Goal: Task Accomplishment & Management: Manage account settings

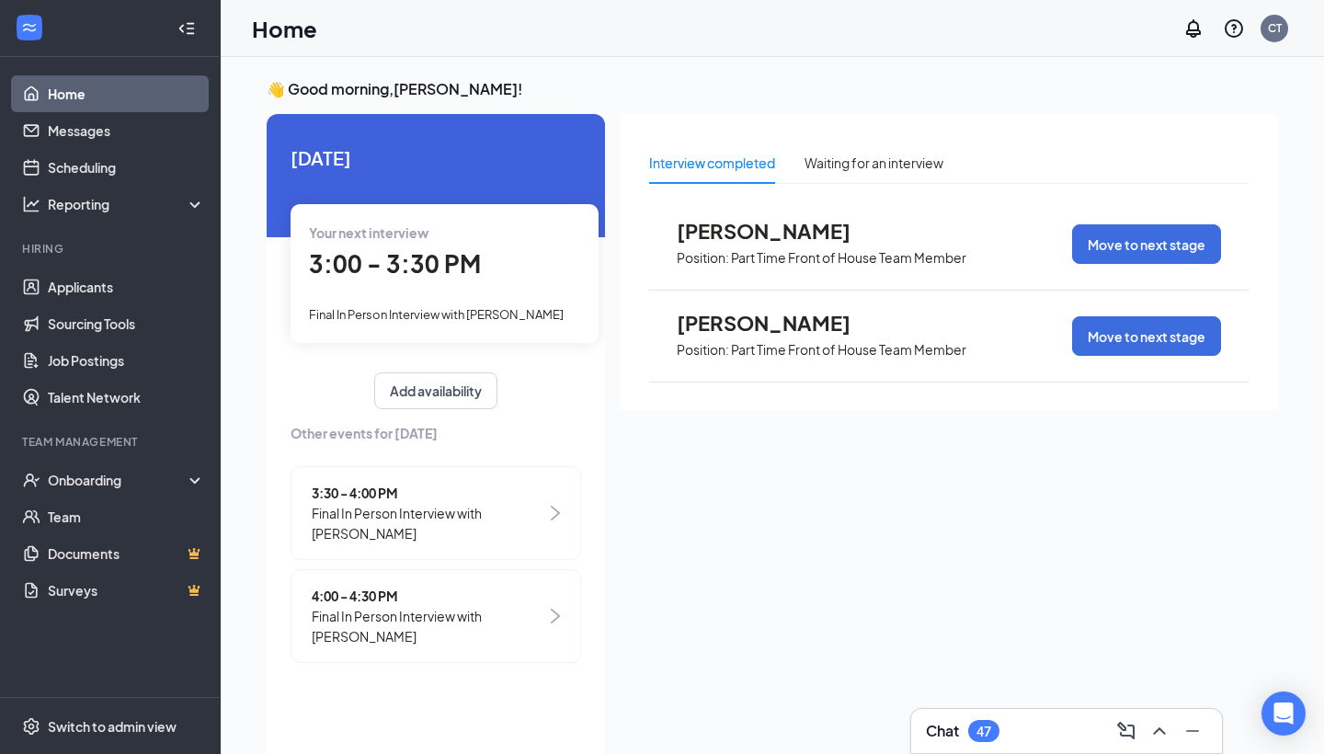
click at [69, 110] on link "Home" at bounding box center [126, 93] width 157 height 37
click at [72, 97] on link "Home" at bounding box center [126, 93] width 157 height 37
click at [96, 284] on link "Applicants" at bounding box center [126, 286] width 157 height 37
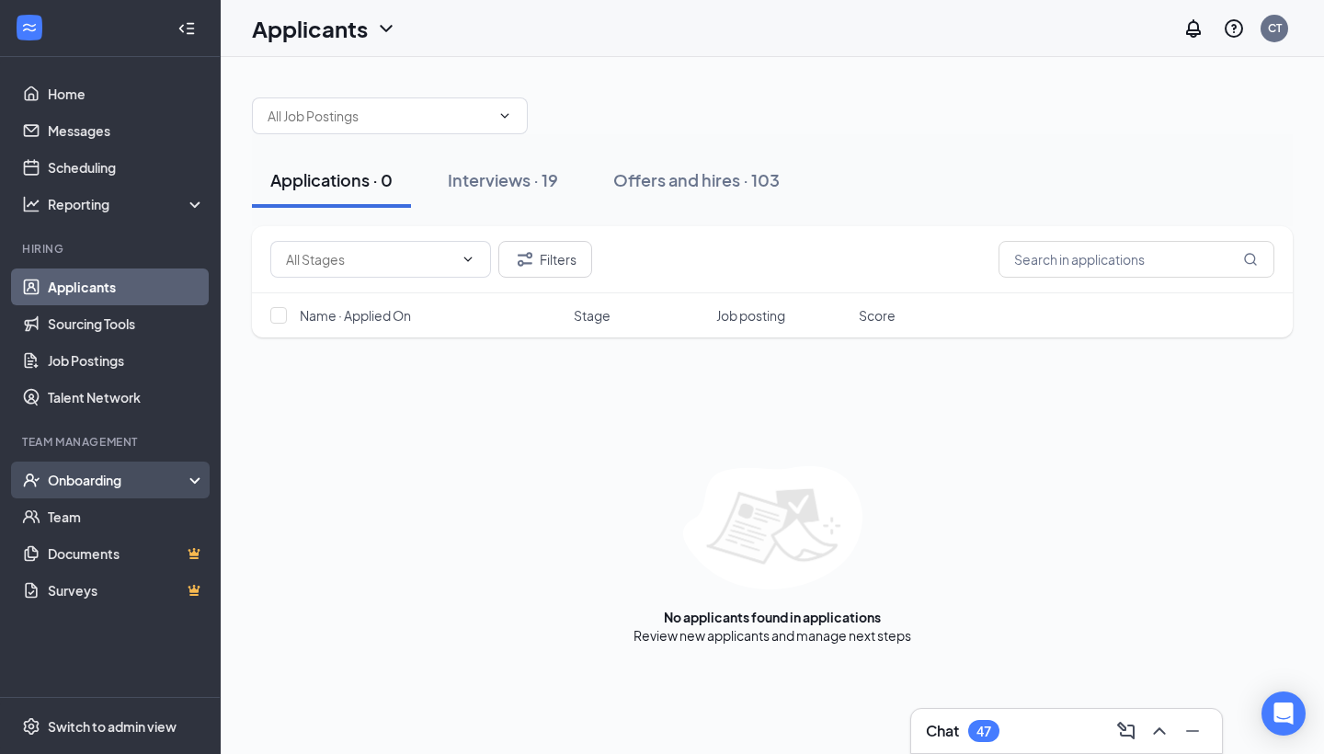
click at [97, 471] on div "Onboarding" at bounding box center [119, 480] width 142 height 18
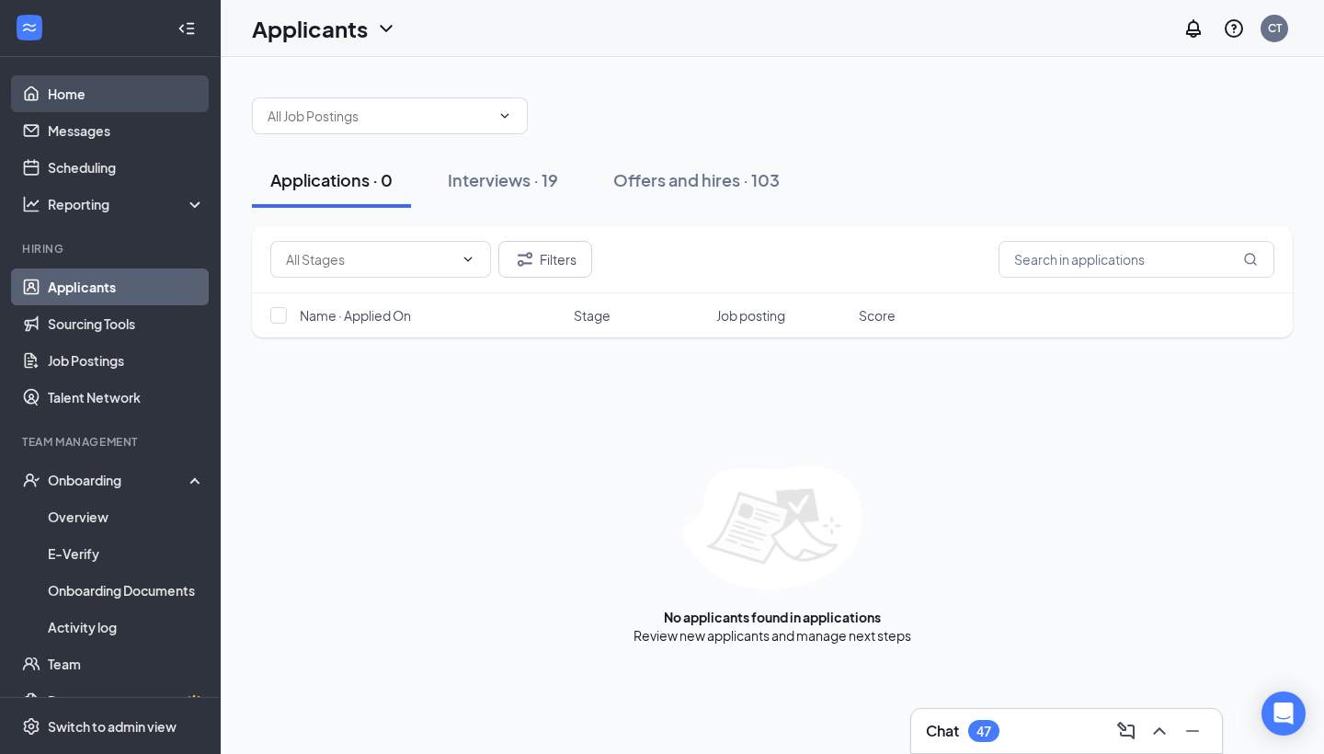
click at [82, 92] on link "Home" at bounding box center [126, 93] width 157 height 37
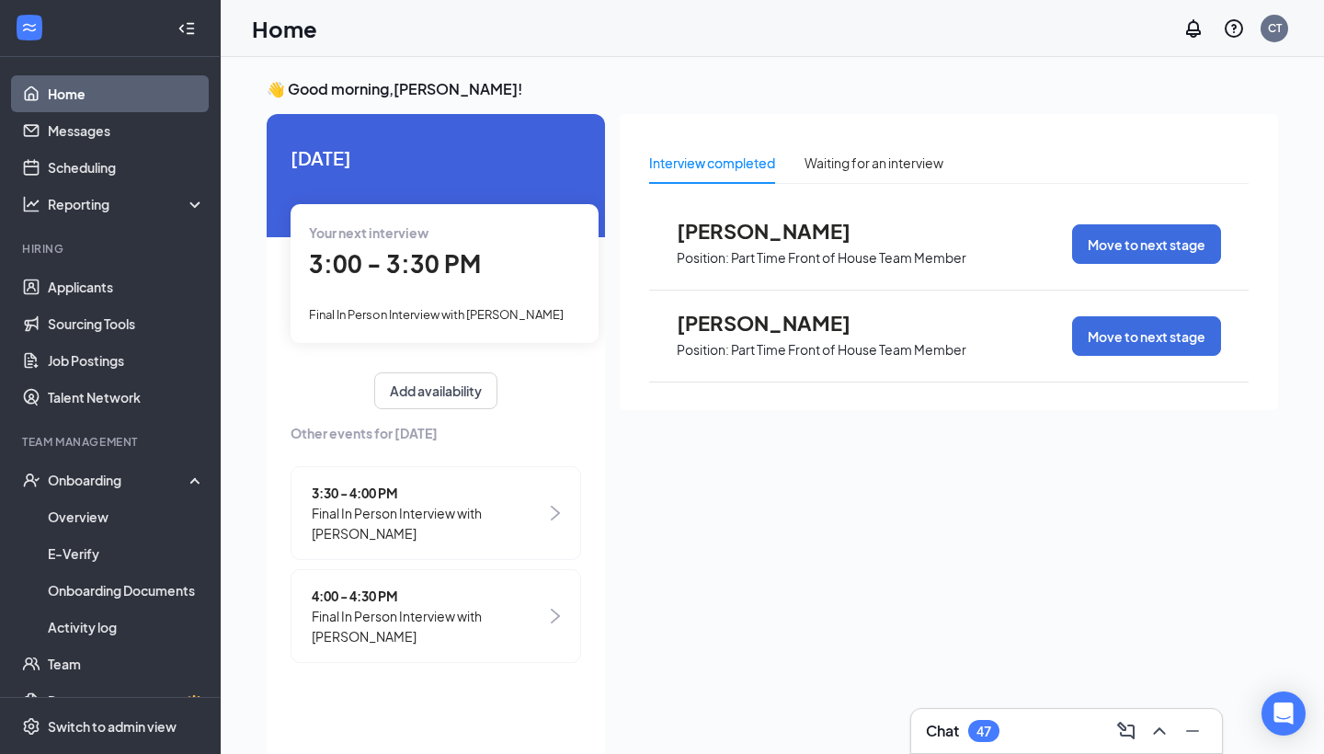
click at [552, 618] on img at bounding box center [555, 616] width 9 height 15
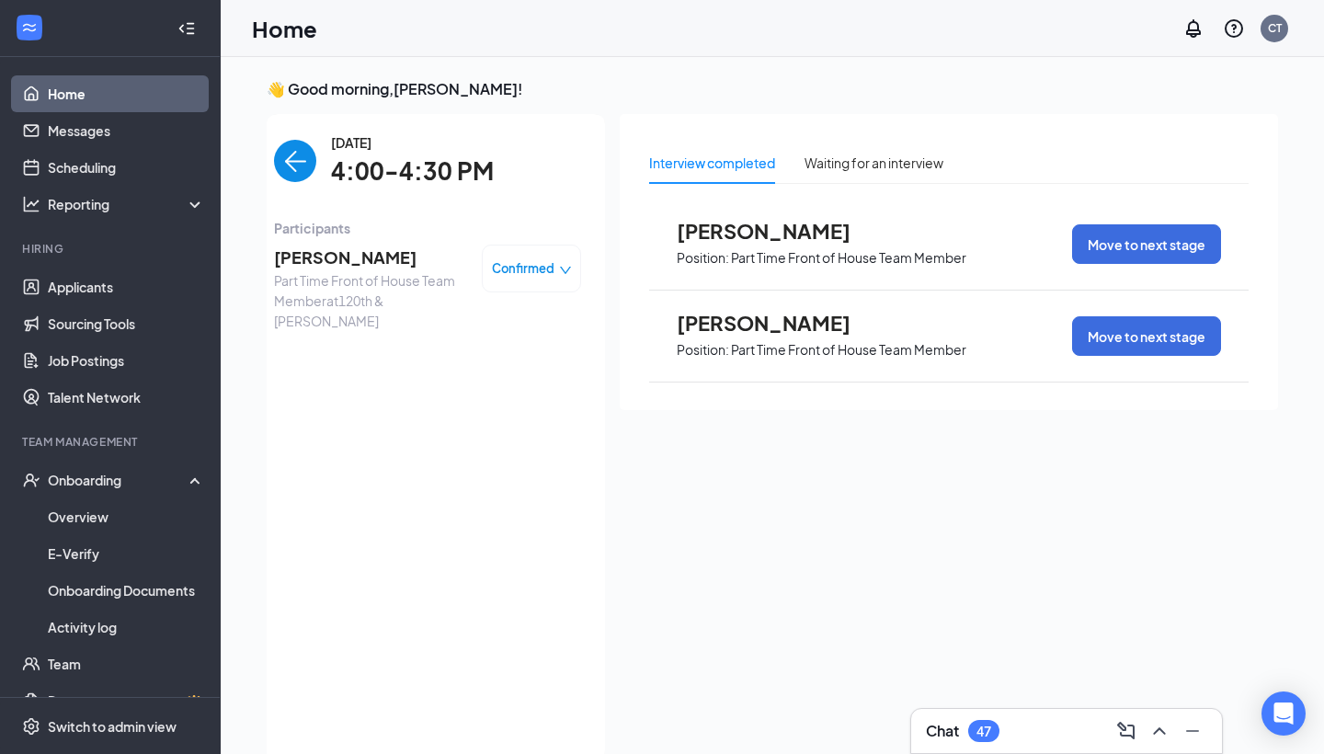
scroll to position [7, 0]
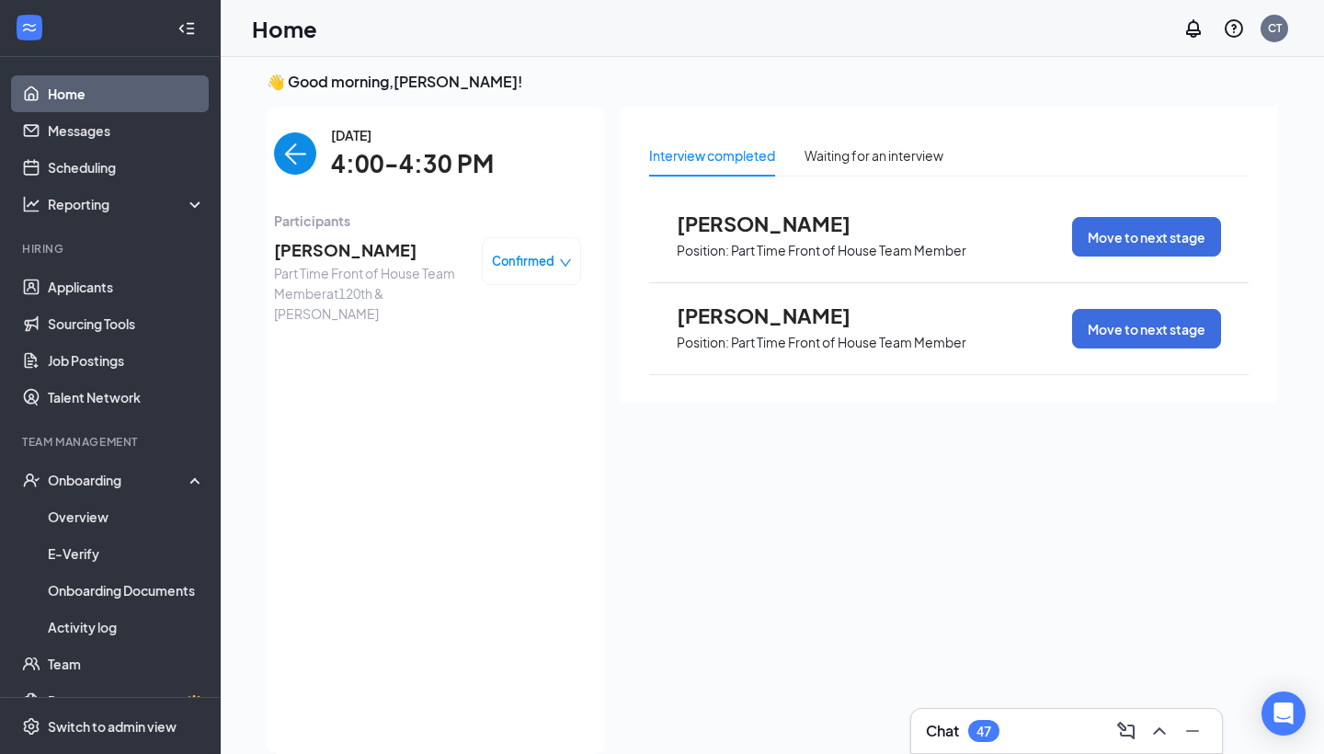
click at [557, 256] on div "Confirmed" at bounding box center [532, 261] width 80 height 18
click at [502, 351] on span "Mark complete" at bounding box center [476, 345] width 92 height 20
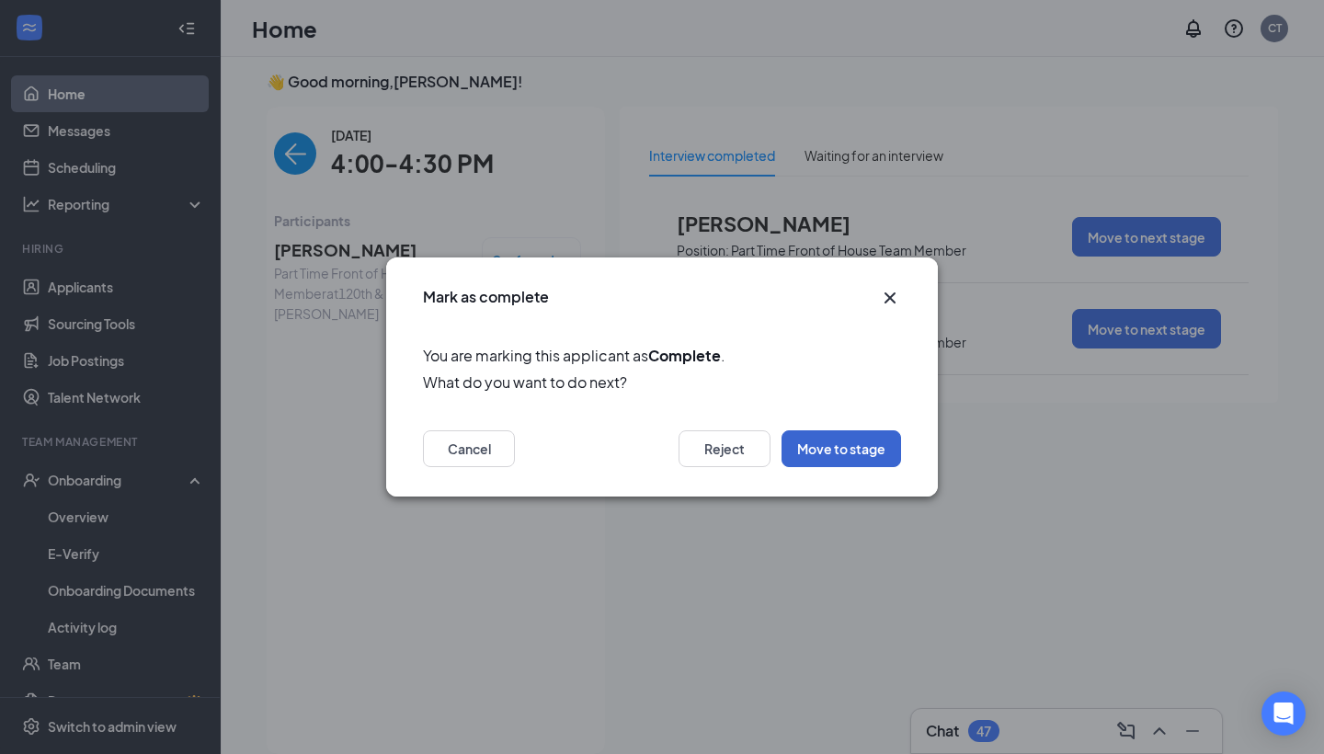
click at [848, 447] on button "Move to stage" at bounding box center [841, 448] width 120 height 37
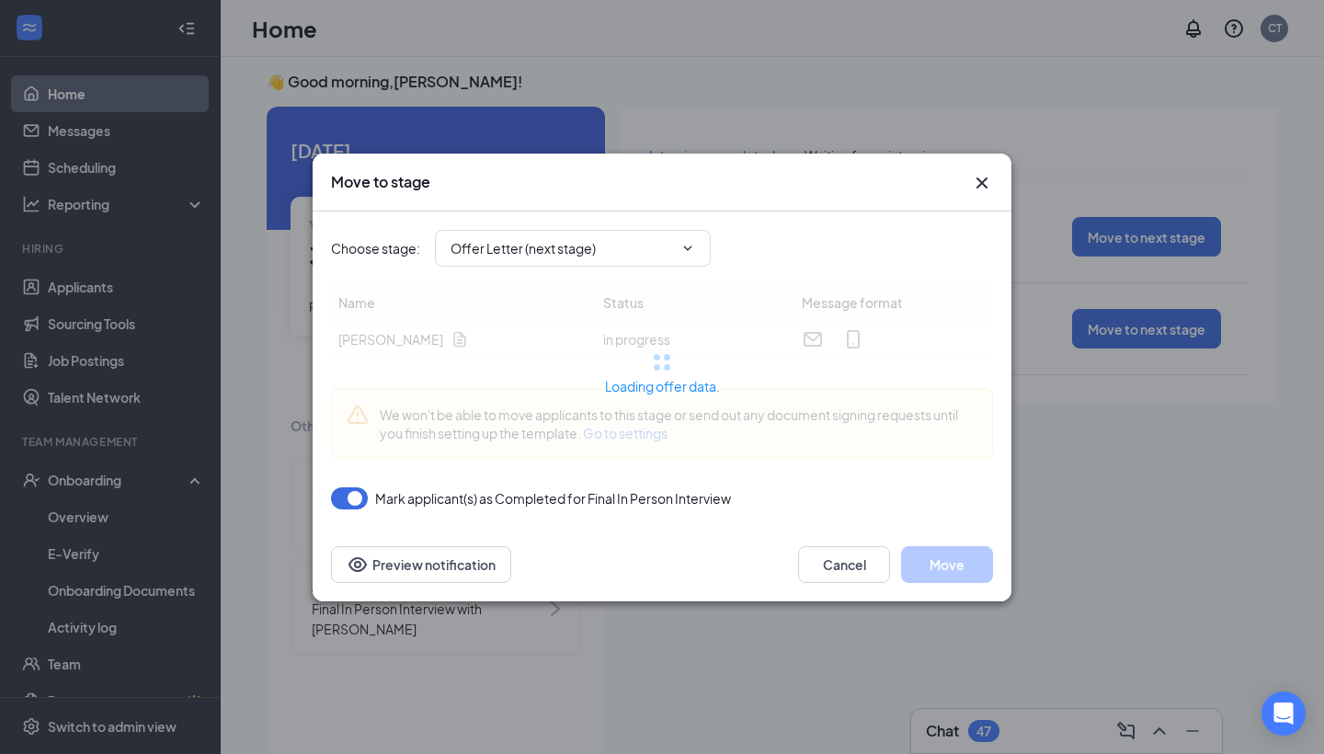
type input "Offer Letter (next stage)"
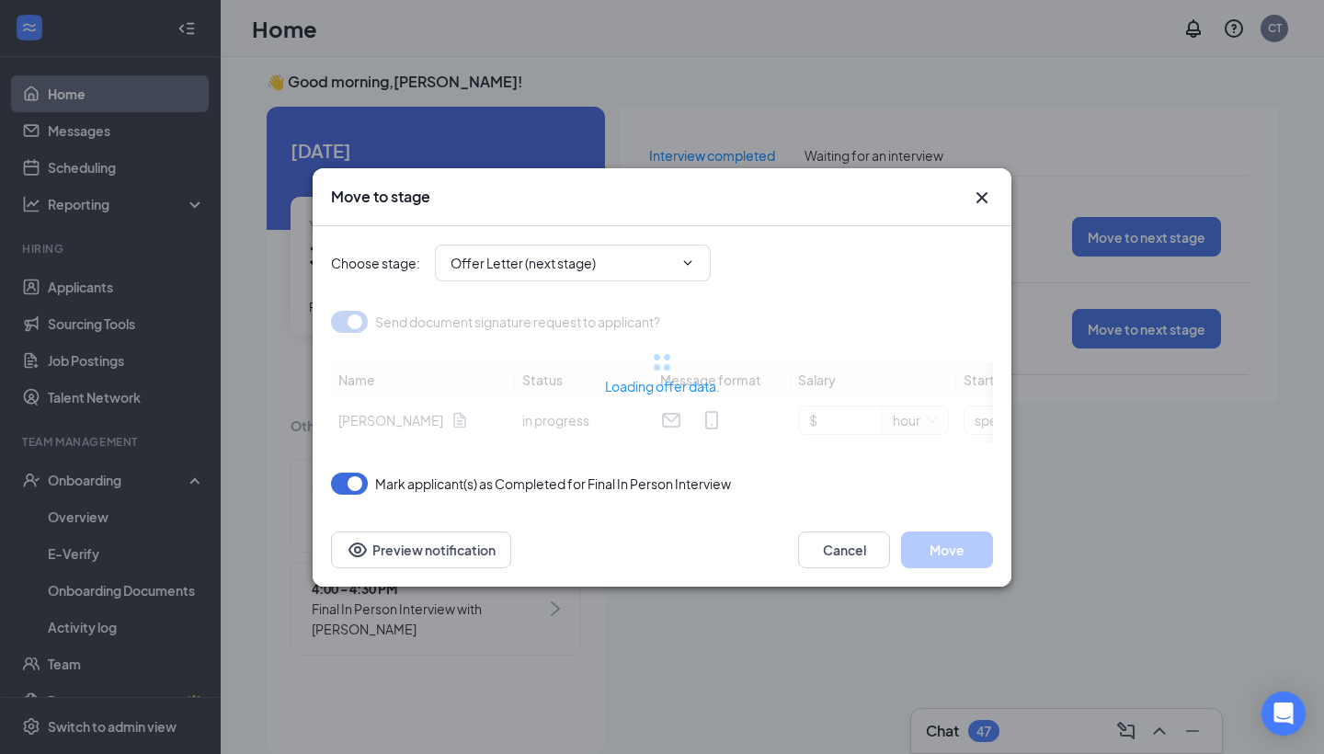
type input "[DATE]"
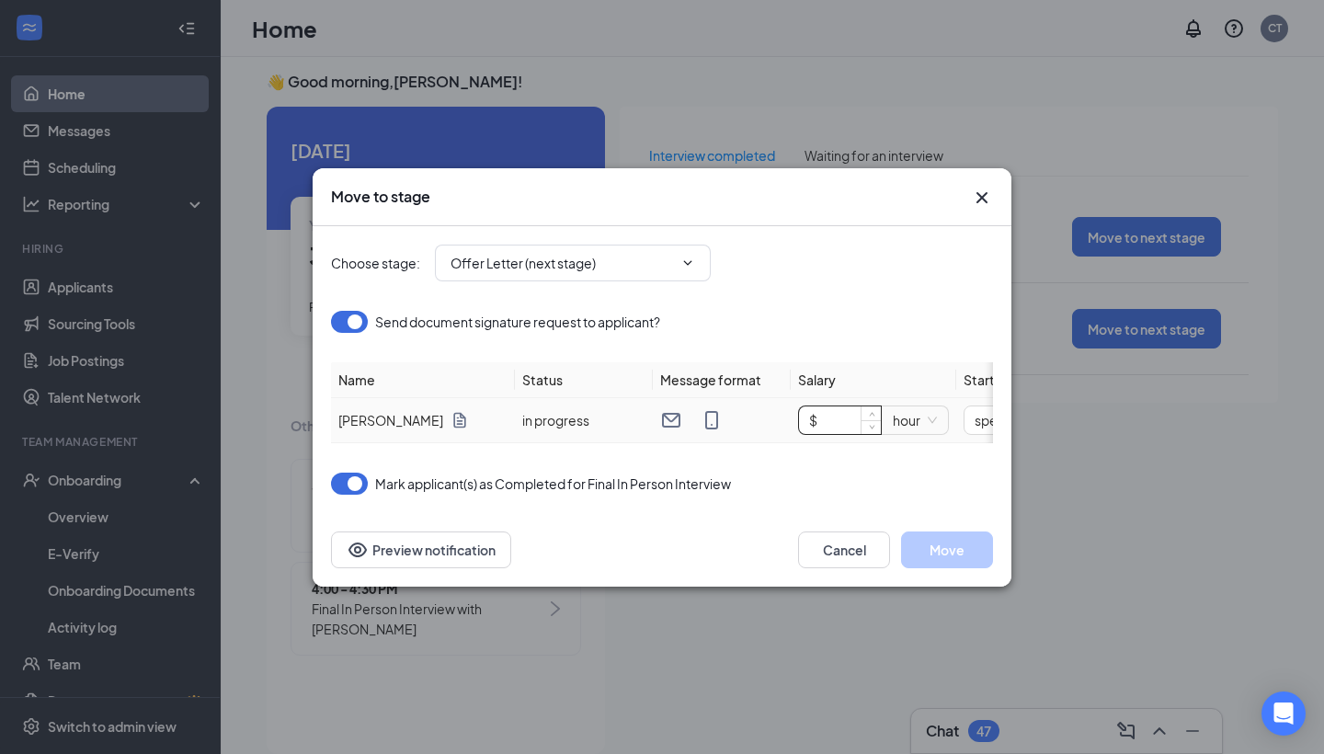
click at [848, 419] on input "$" at bounding box center [840, 420] width 82 height 28
type input "$ 15.75"
click at [952, 552] on button "Move" at bounding box center [947, 549] width 92 height 37
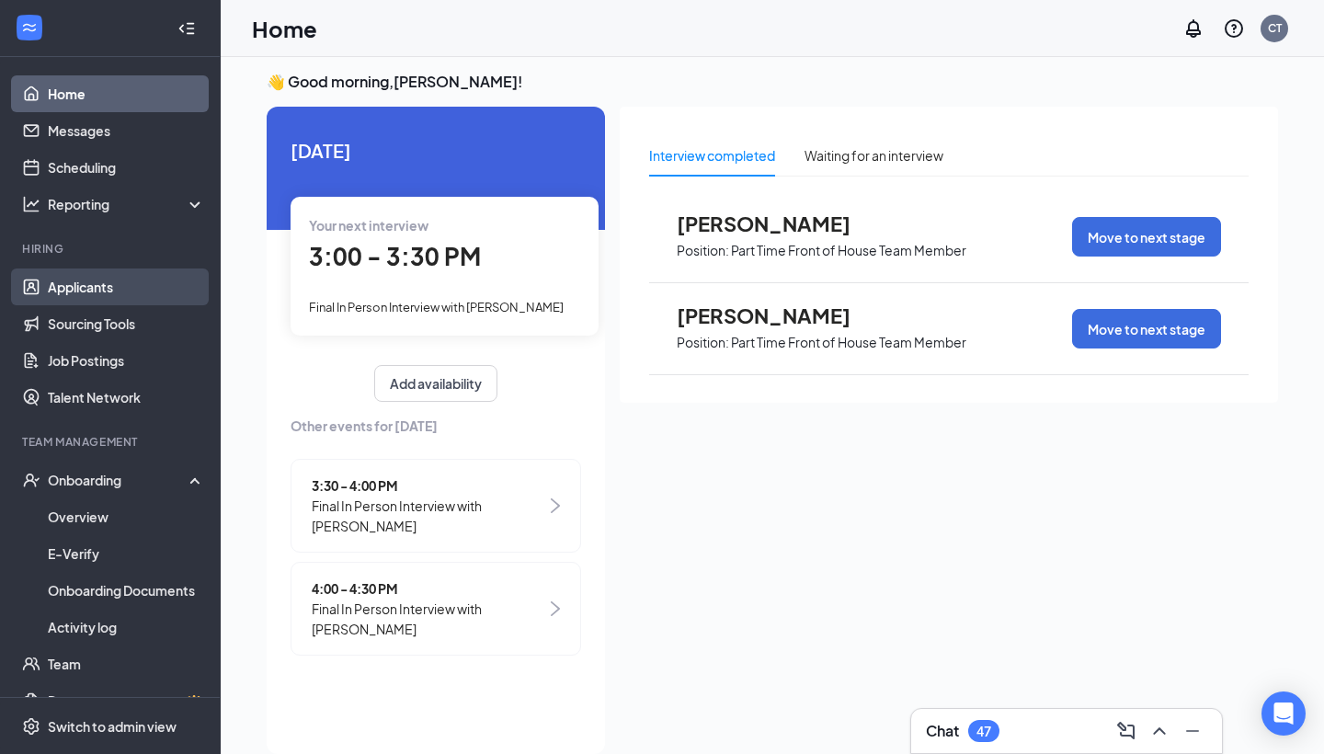
click at [81, 291] on link "Applicants" at bounding box center [126, 286] width 157 height 37
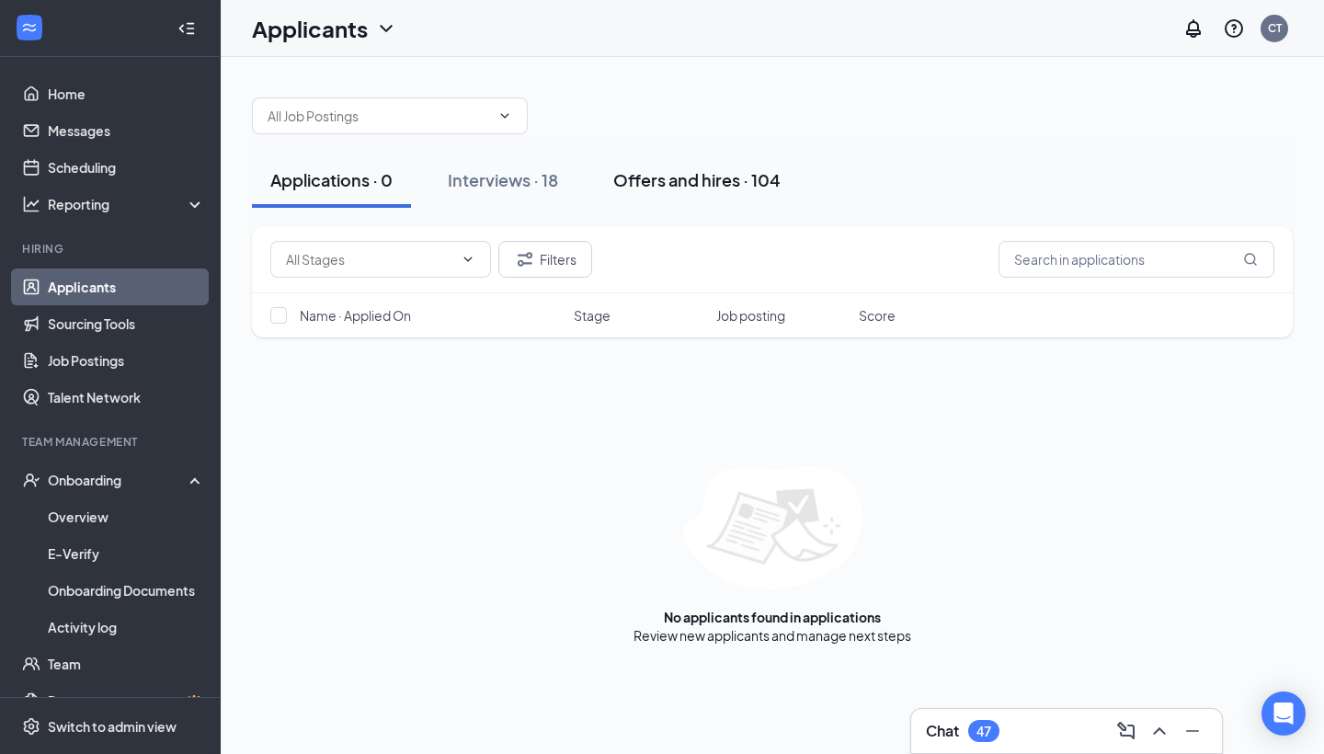
click at [698, 177] on div "Offers and hires · 104" at bounding box center [696, 179] width 167 height 23
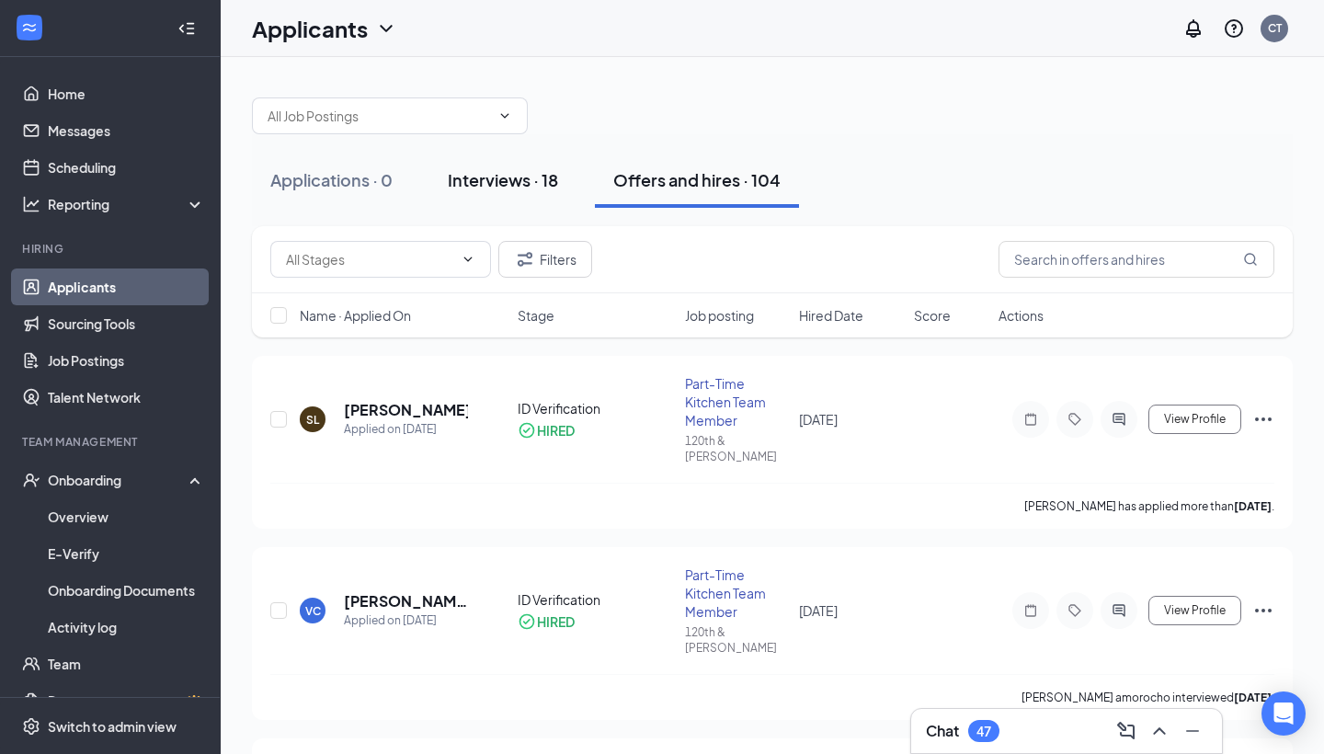
click at [502, 174] on div "Interviews · 18" at bounding box center [503, 179] width 110 height 23
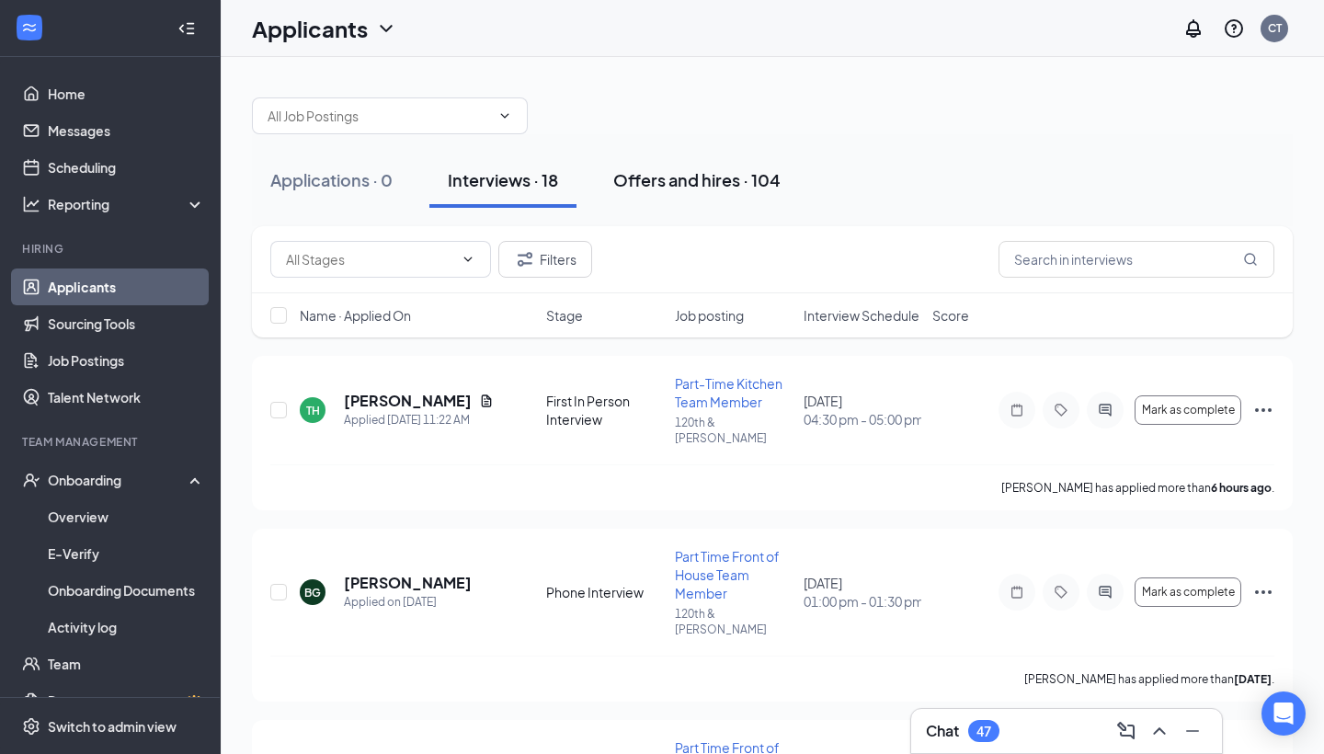
click at [700, 182] on div "Offers and hires · 104" at bounding box center [696, 179] width 167 height 23
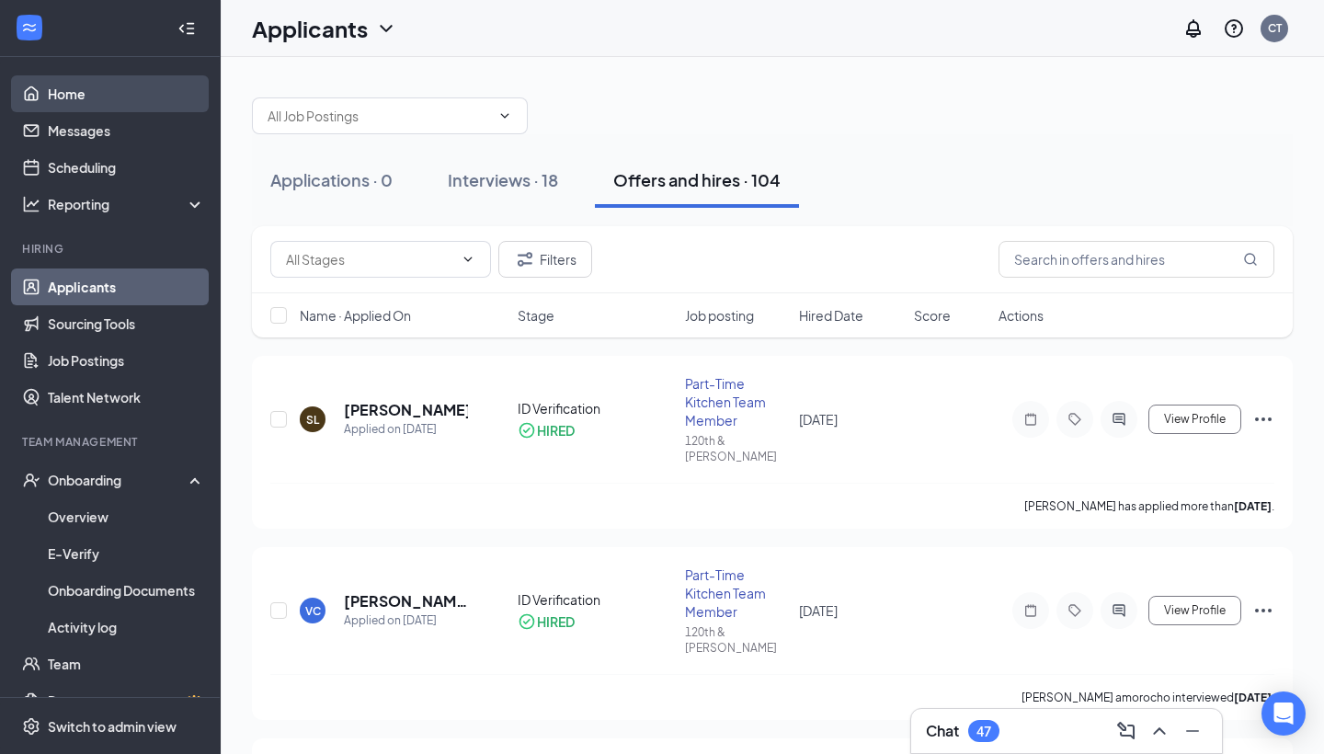
click at [78, 90] on link "Home" at bounding box center [126, 93] width 157 height 37
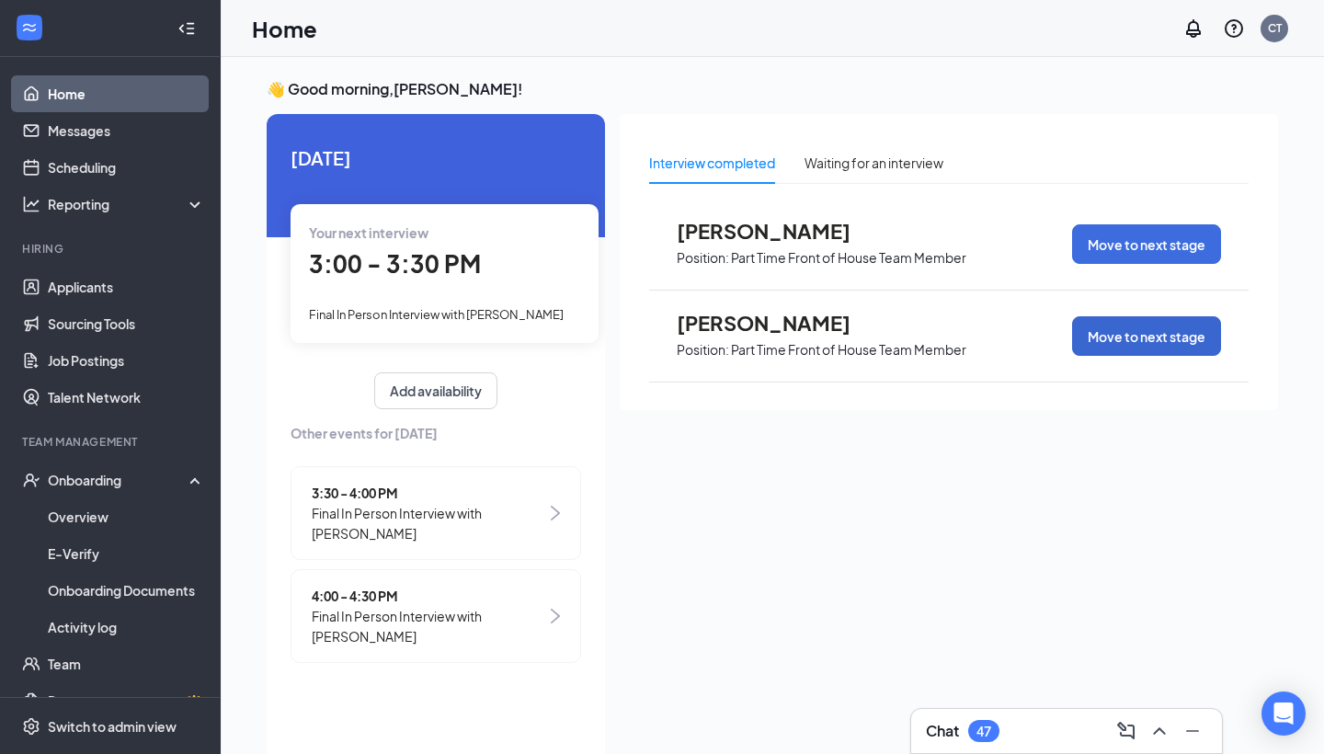
click at [1163, 340] on button "Move to next stage" at bounding box center [1146, 336] width 149 height 40
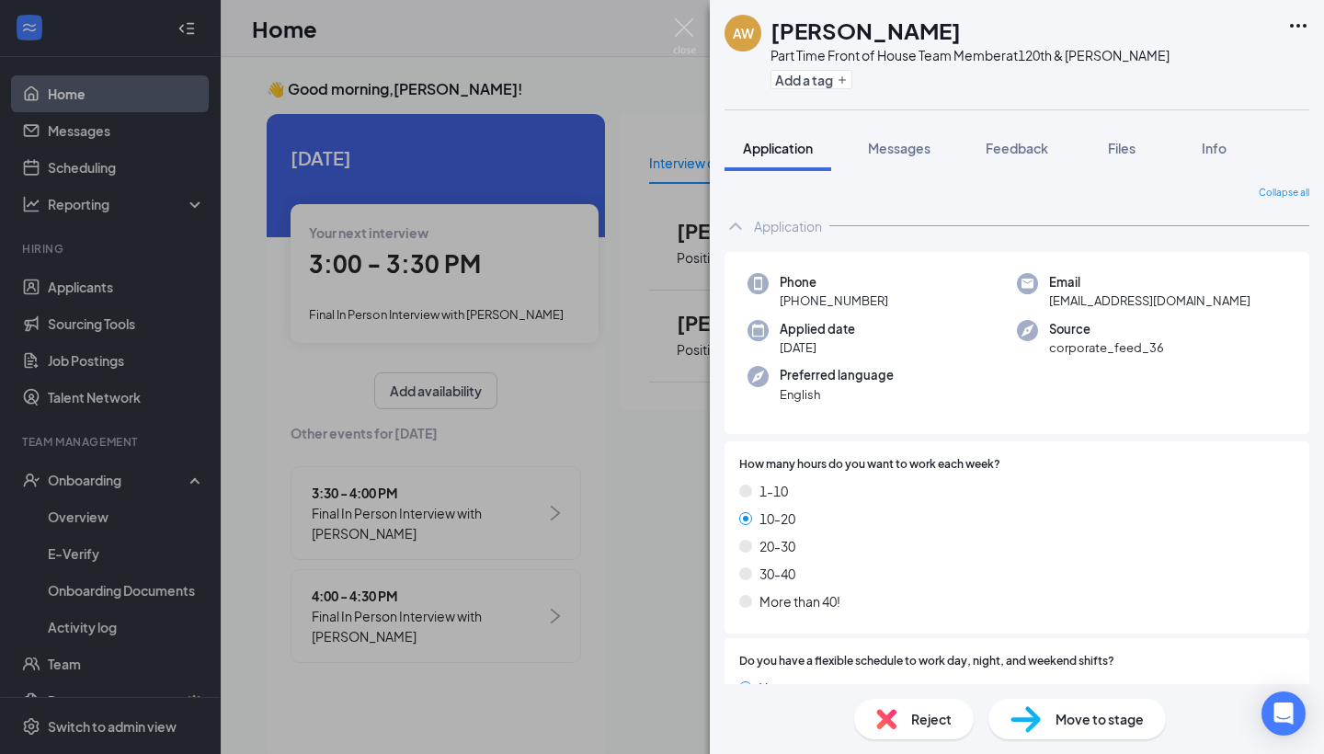
click at [1098, 720] on span "Move to stage" at bounding box center [1099, 719] width 88 height 20
type input "Hiring Complete (next stage)"
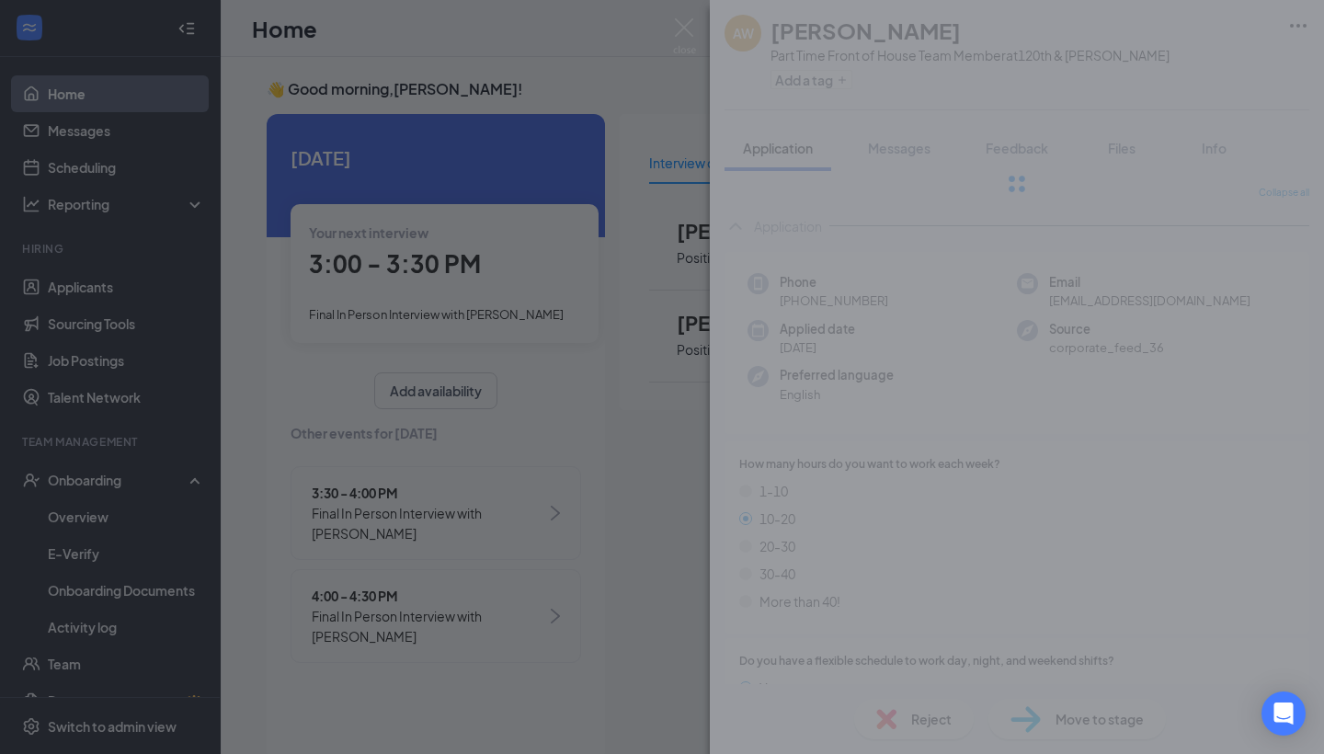
click at [1022, 721] on div "Move to stage Choose stage : Hiring Complete (next stage) Name Status Message f…" at bounding box center [662, 377] width 1324 height 754
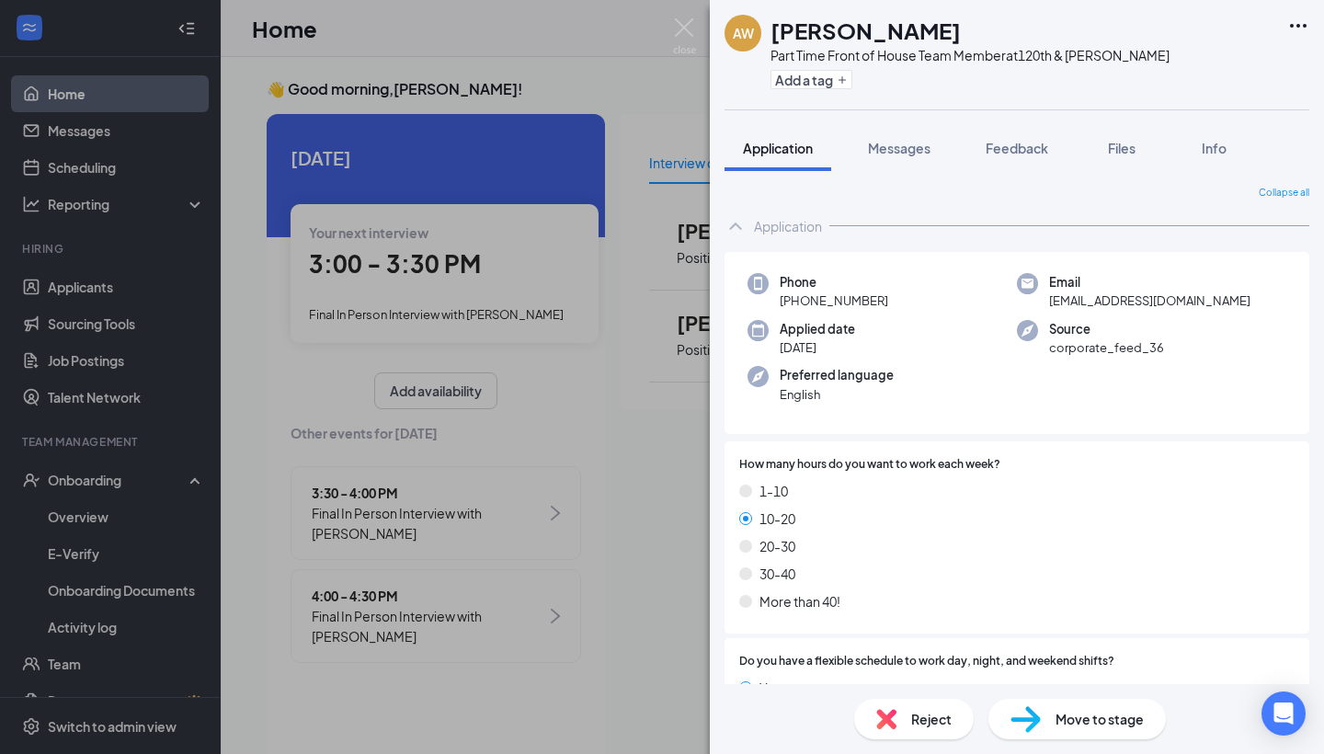
click at [1022, 721] on img at bounding box center [1025, 719] width 30 height 27
type input "Hiring Complete (next stage)"
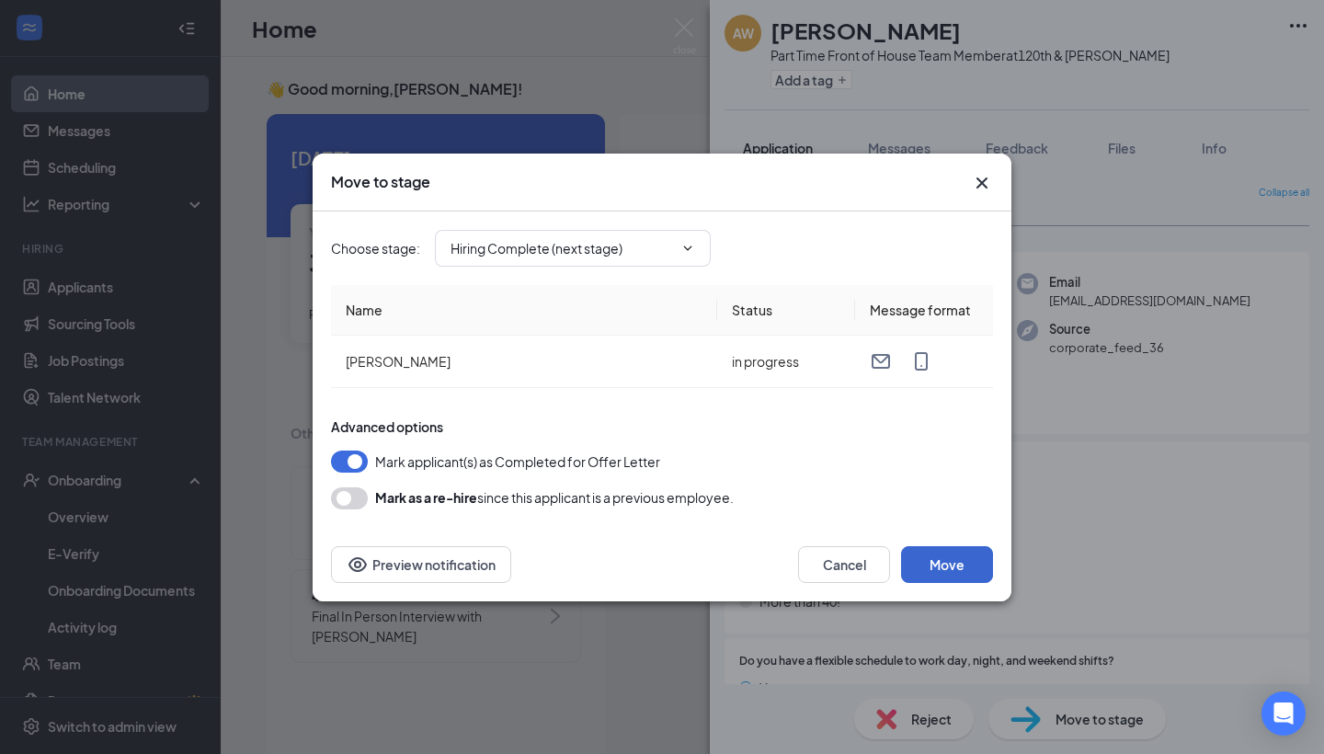
click at [957, 563] on button "Move" at bounding box center [947, 564] width 92 height 37
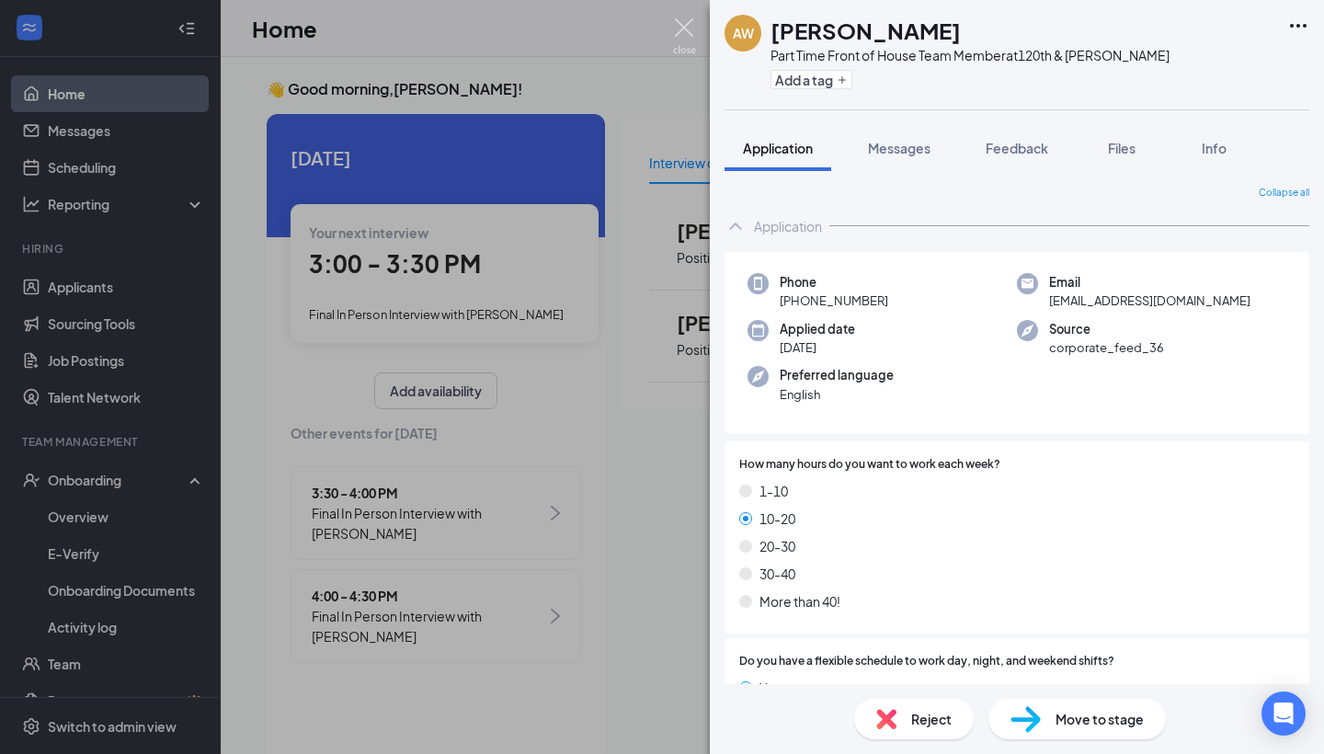
click at [686, 39] on img at bounding box center [684, 36] width 23 height 36
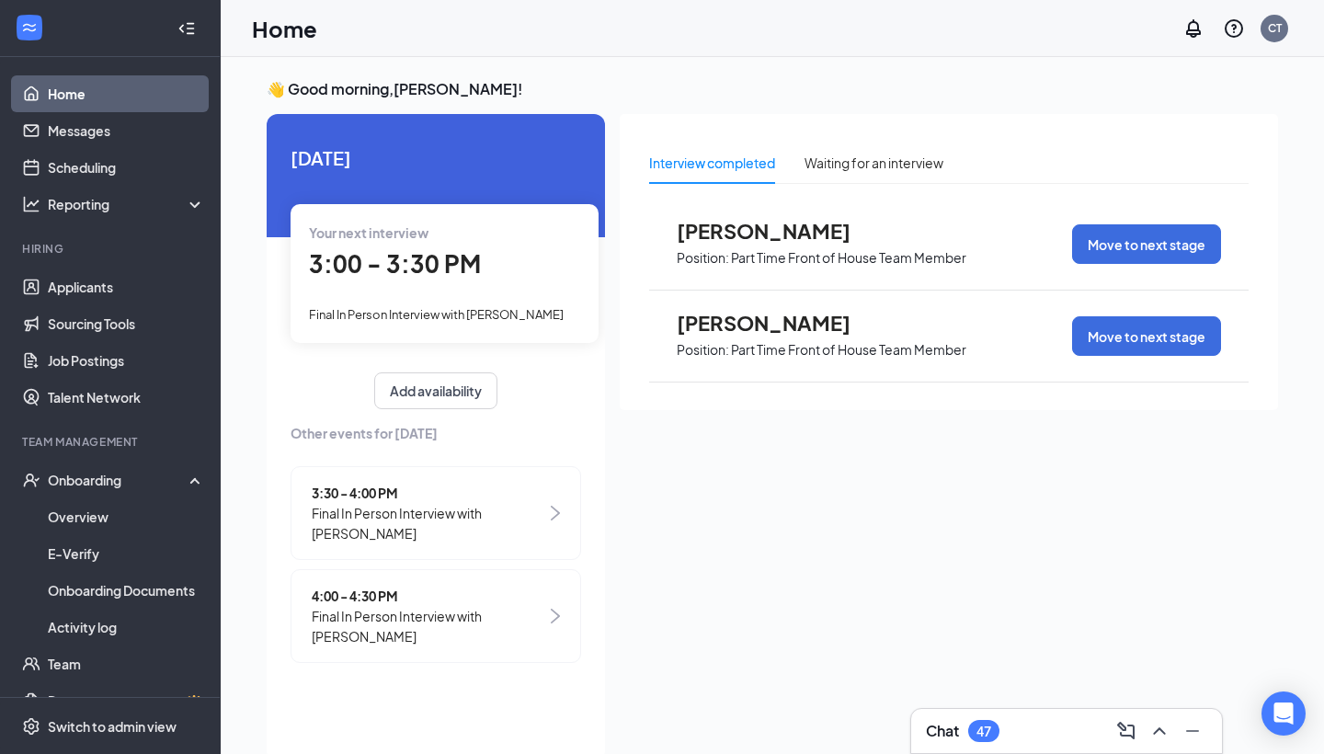
click at [105, 95] on link "Home" at bounding box center [126, 93] width 157 height 37
click at [94, 298] on link "Applicants" at bounding box center [126, 286] width 157 height 37
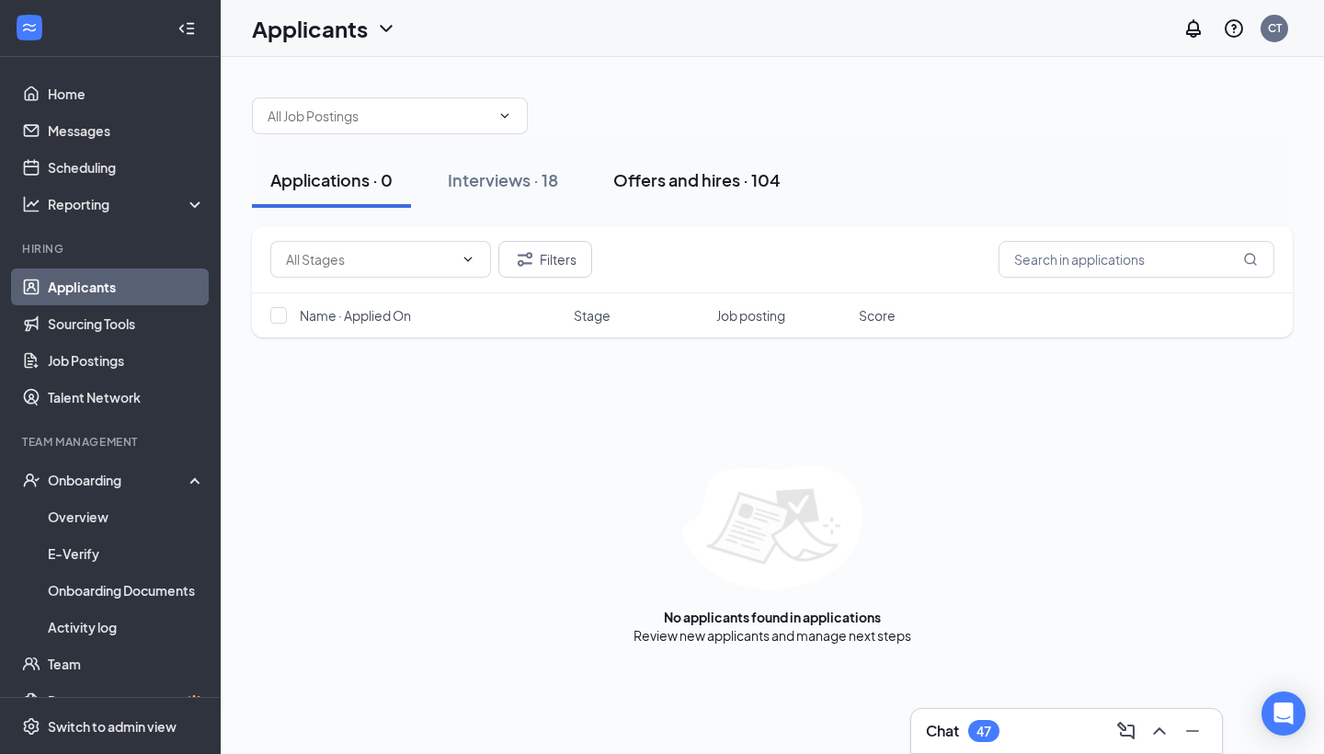
click at [714, 153] on button "Offers and hires · 104" at bounding box center [697, 180] width 204 height 55
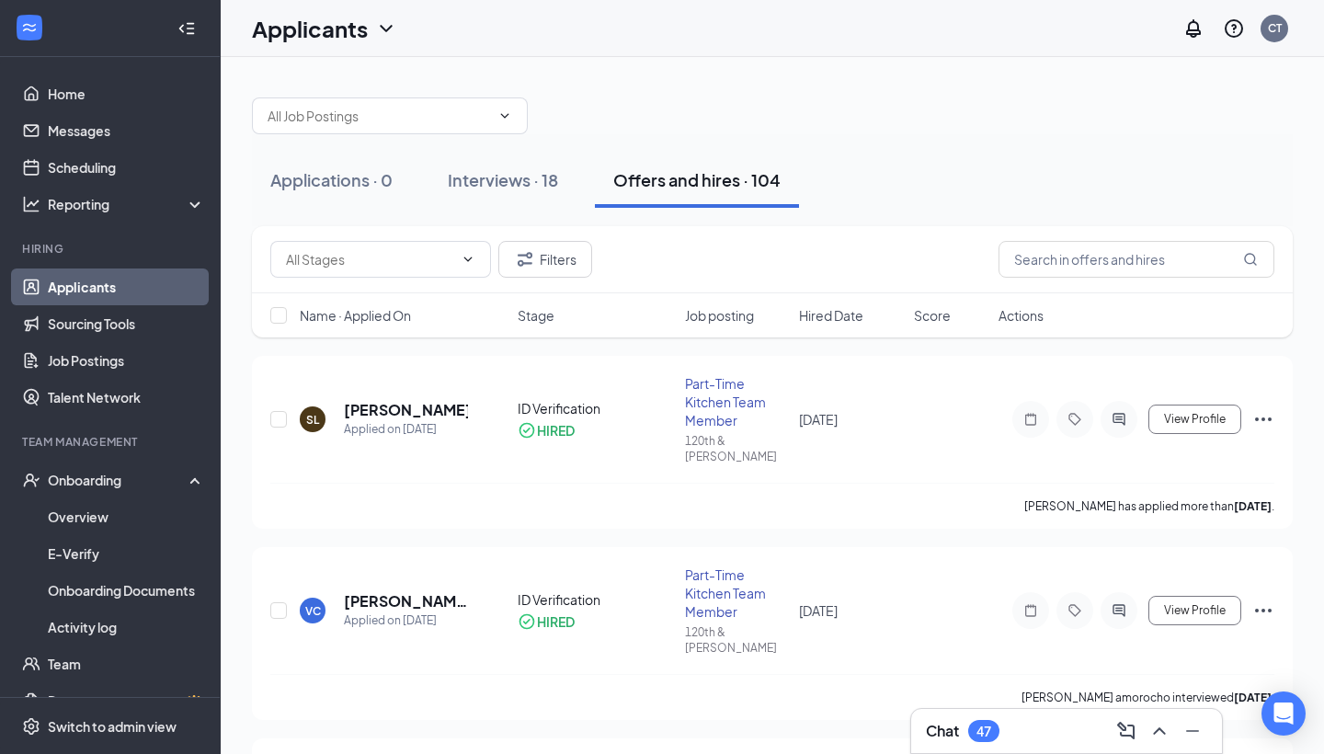
click at [708, 181] on div "Offers and hires · 104" at bounding box center [696, 179] width 167 height 23
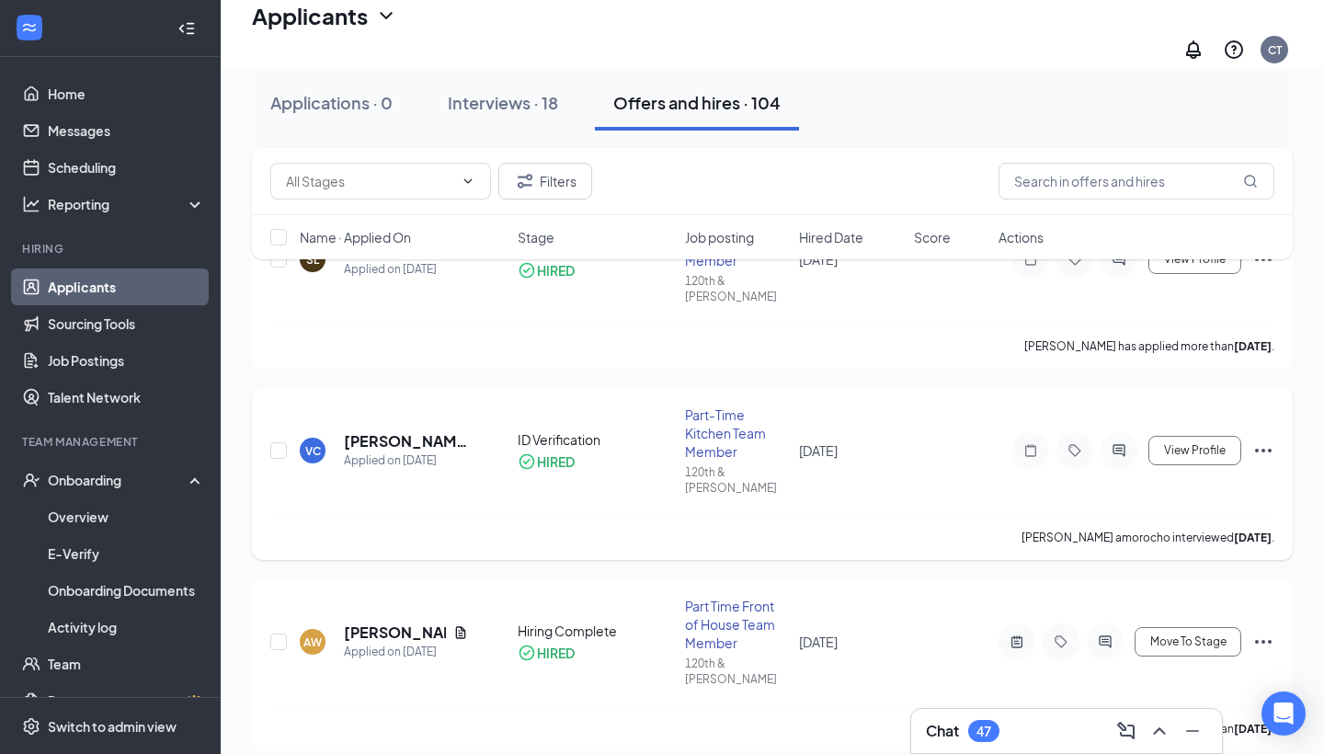
scroll to position [166, 0]
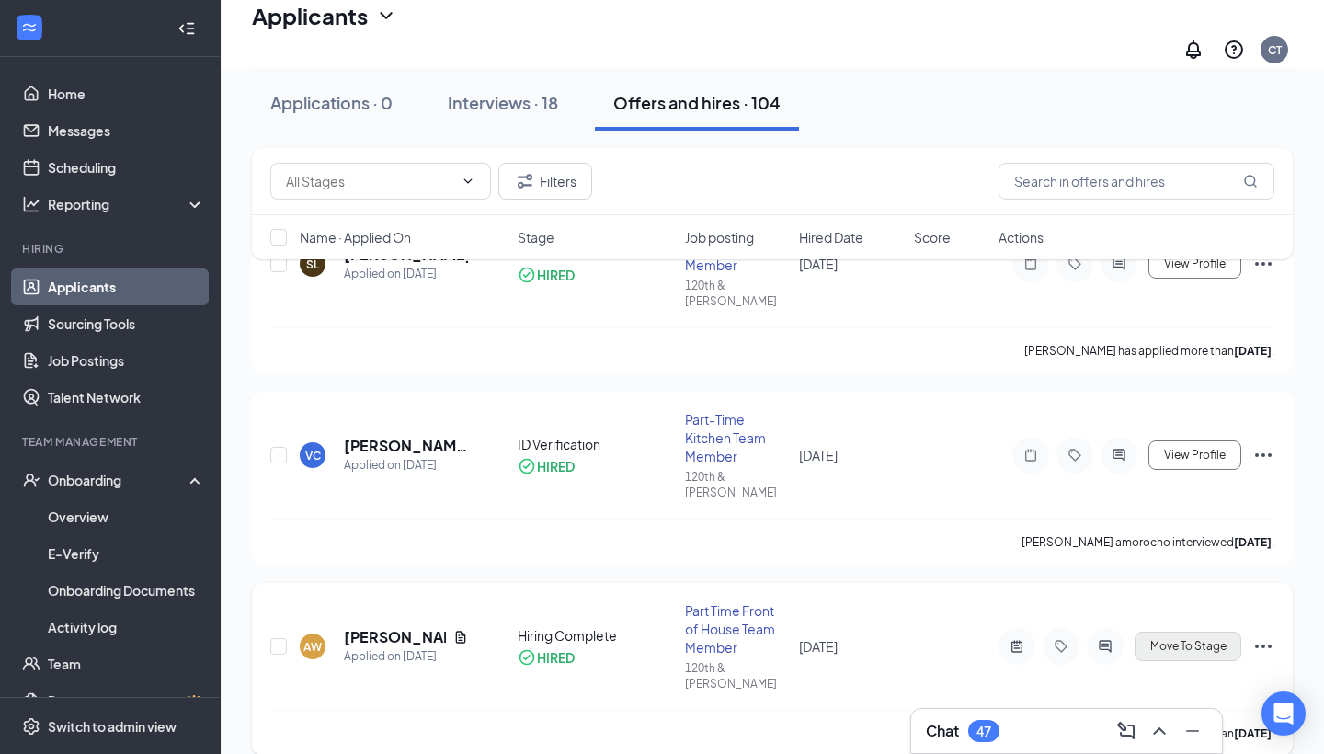
click at [1191, 640] on span "Move To Stage" at bounding box center [1188, 646] width 76 height 13
type input "ID Verification (final stage)"
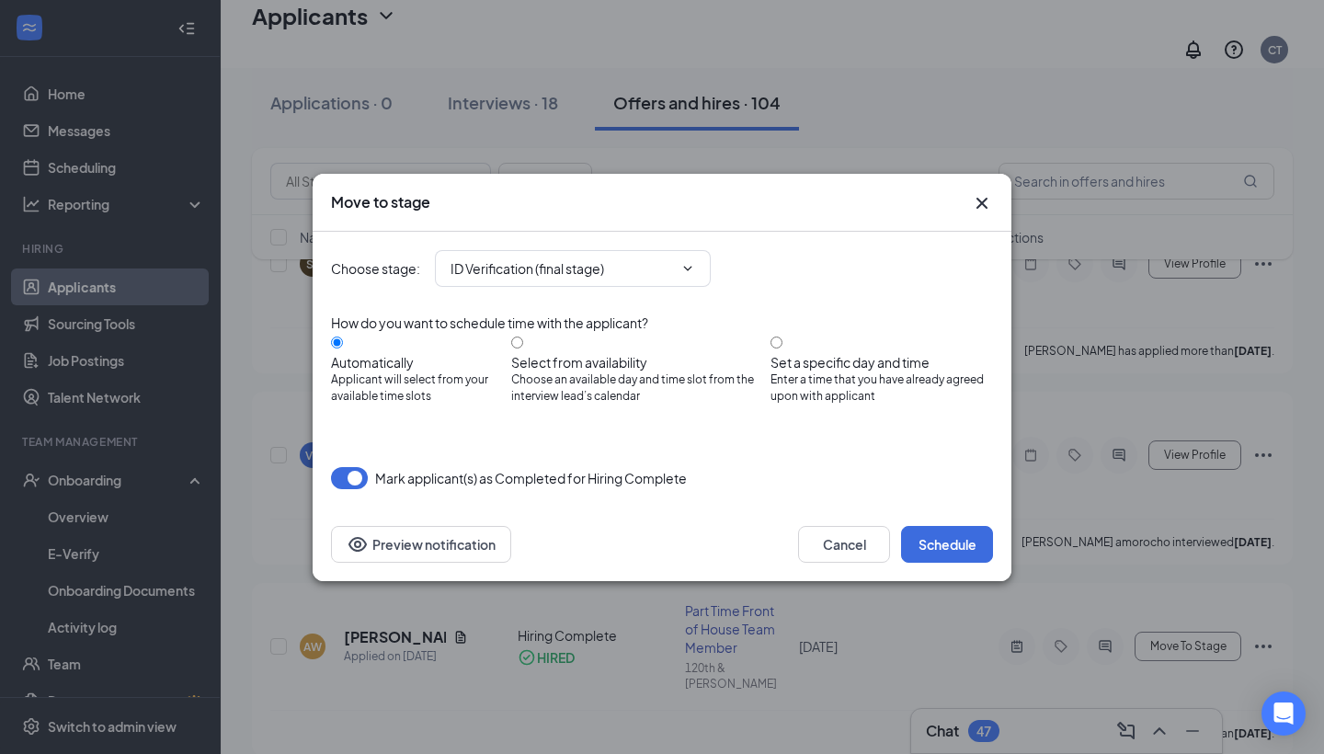
click at [782, 348] on input "Set a specific day and time Enter a time that you have already agreed upon with…" at bounding box center [776, 342] width 12 height 12
radio input "true"
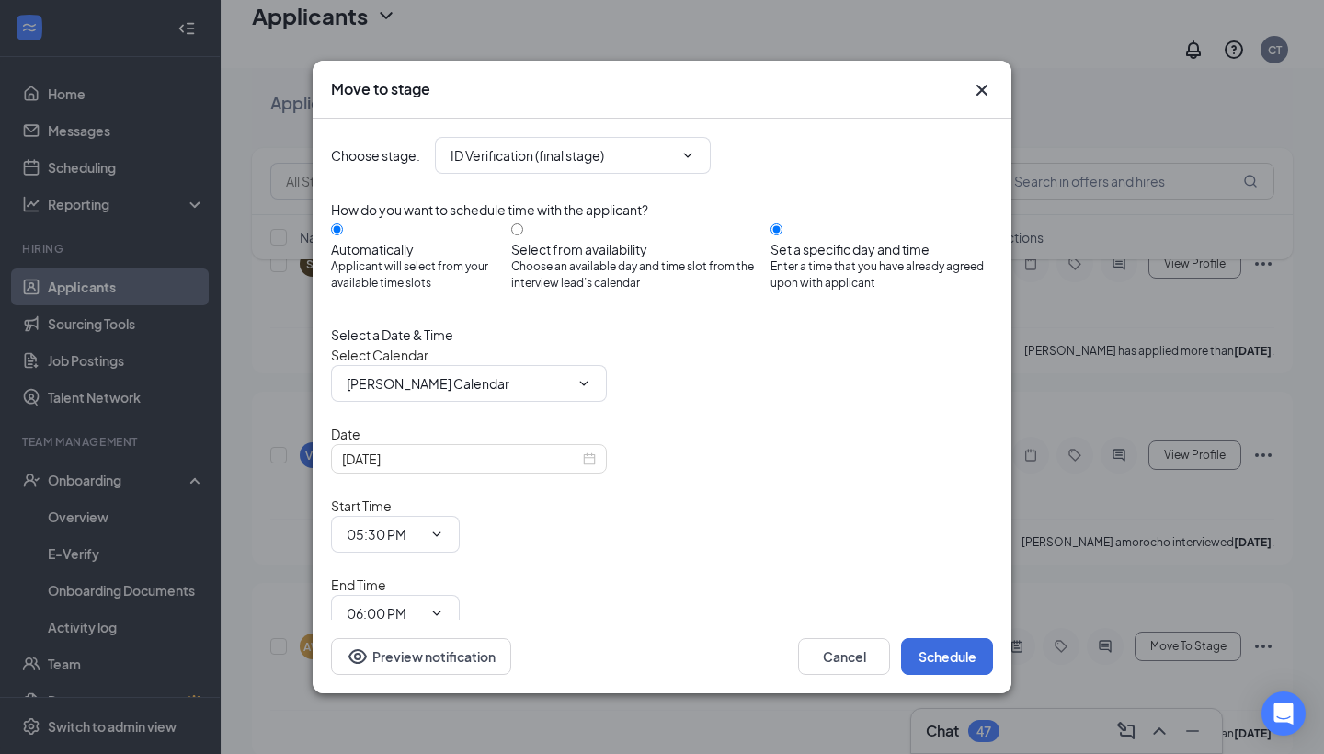
radio input "false"
click at [575, 469] on div "[DATE]" at bounding box center [469, 459] width 254 height 20
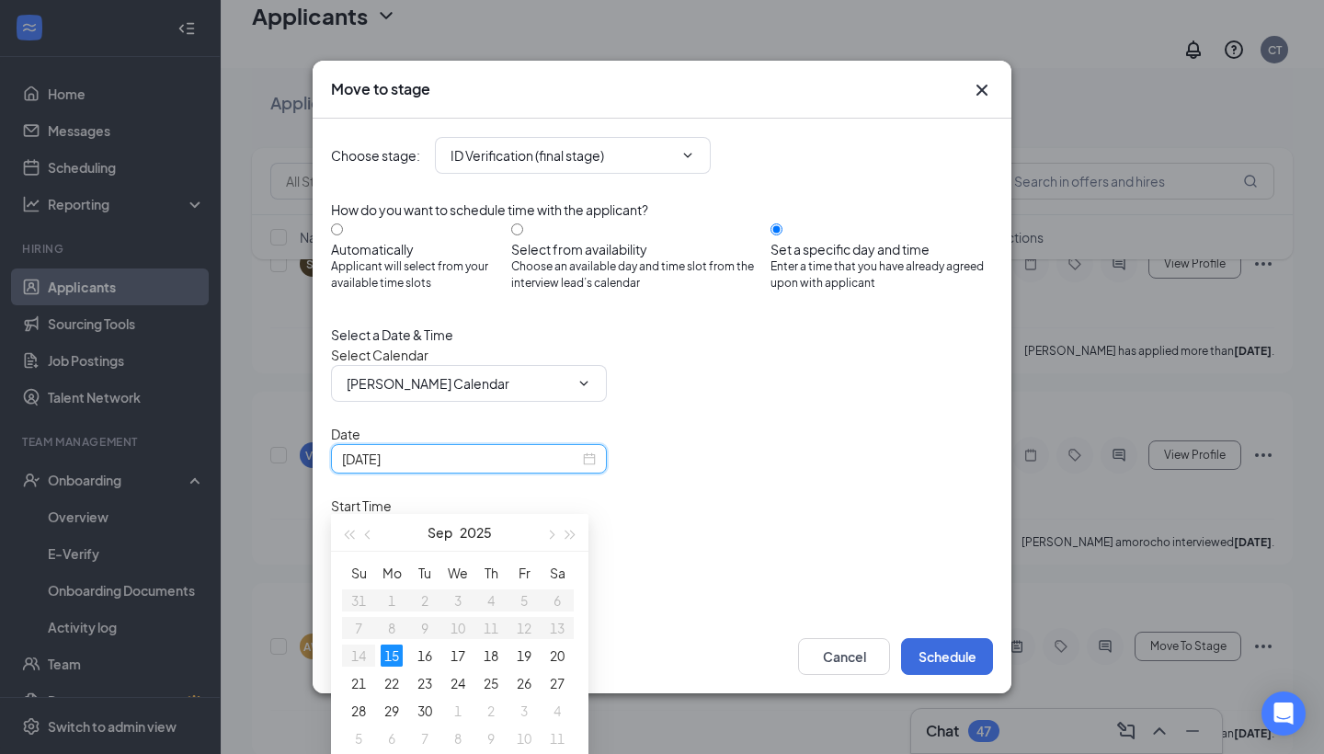
click at [586, 469] on div "[DATE]" at bounding box center [469, 459] width 254 height 20
click at [427, 660] on div "16" at bounding box center [425, 655] width 22 height 22
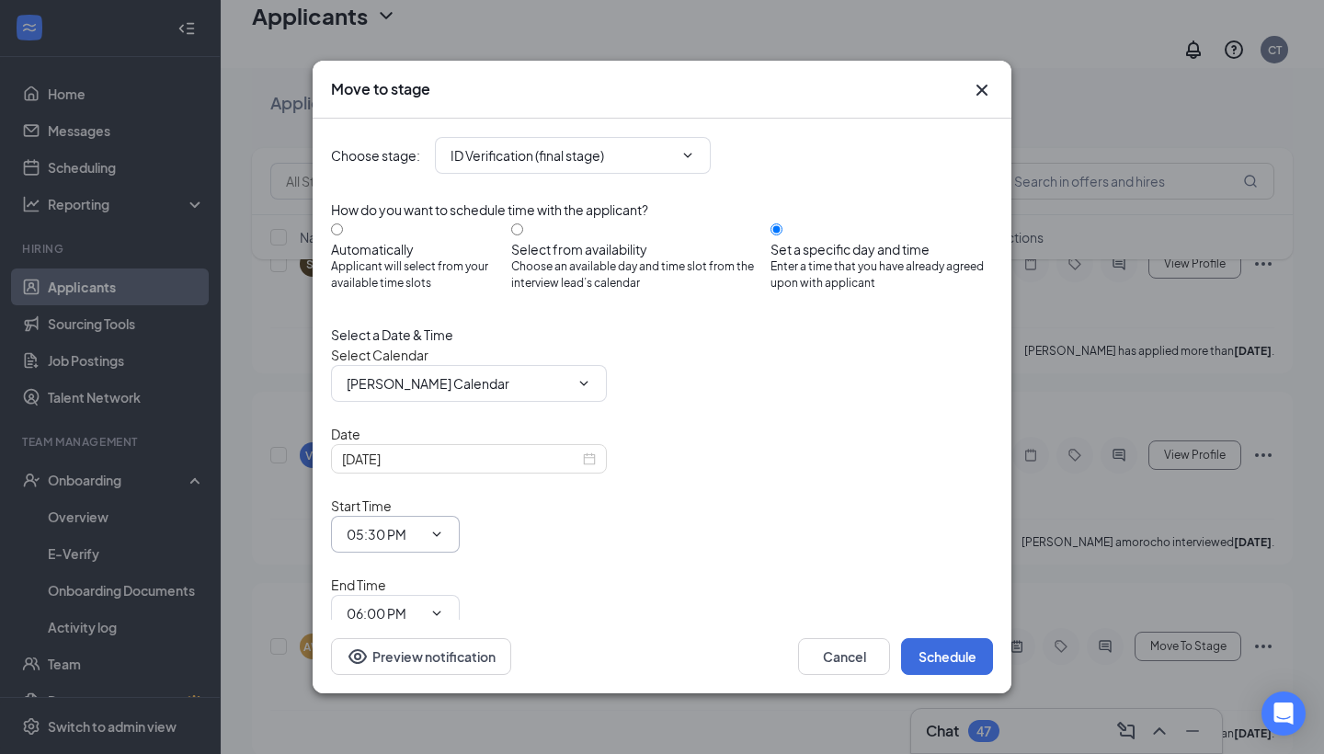
click at [441, 531] on icon "ChevronDown" at bounding box center [437, 533] width 8 height 5
click at [444, 527] on icon "ChevronDown" at bounding box center [436, 534] width 15 height 15
click at [441, 531] on icon "ChevronDown" at bounding box center [437, 533] width 8 height 5
click at [444, 527] on icon "ChevronDown" at bounding box center [436, 534] width 15 height 15
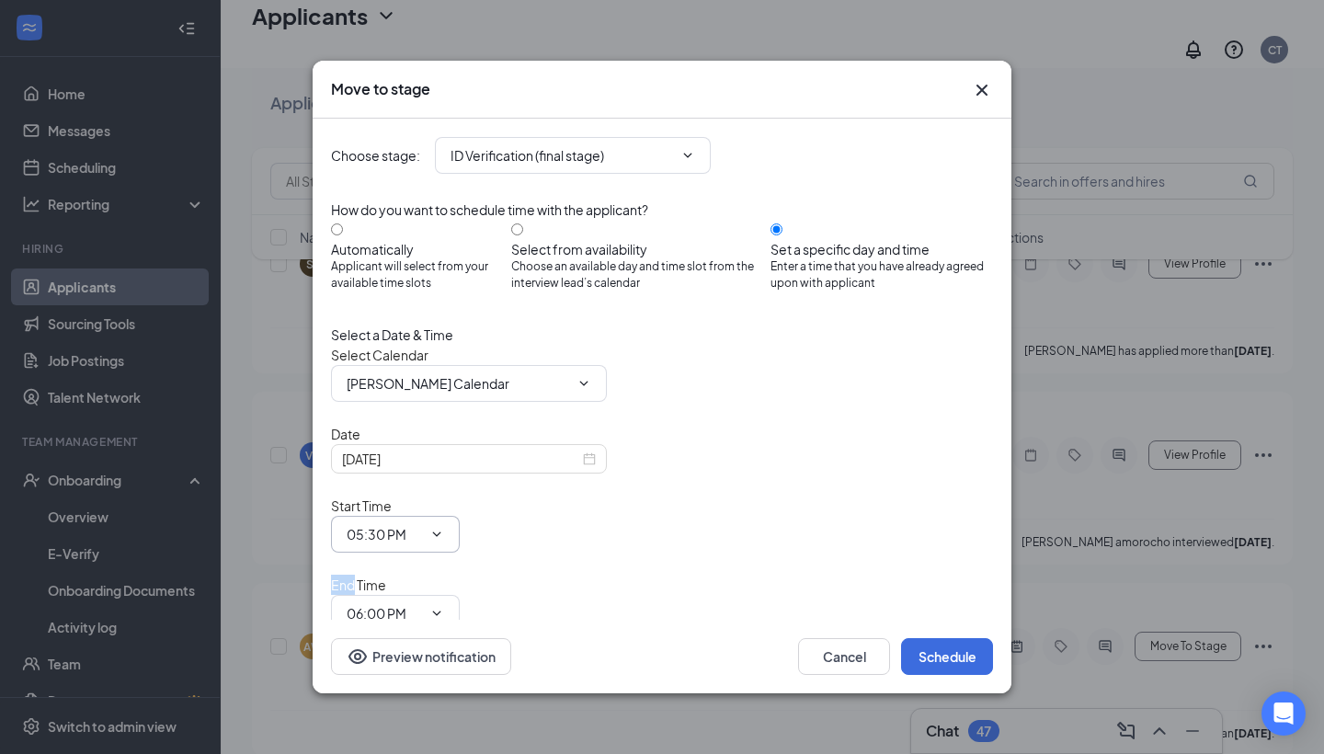
click at [444, 527] on icon "ChevronDown" at bounding box center [436, 534] width 15 height 15
click at [422, 524] on input "05:30 PM" at bounding box center [384, 534] width 75 height 20
click at [757, 493] on div "Date [DATE] Start Time 05:30 PM 12:00 AM 12:15 AM 12:30 AM 12:45 AM 01:00 AM 01…" at bounding box center [662, 528] width 662 height 208
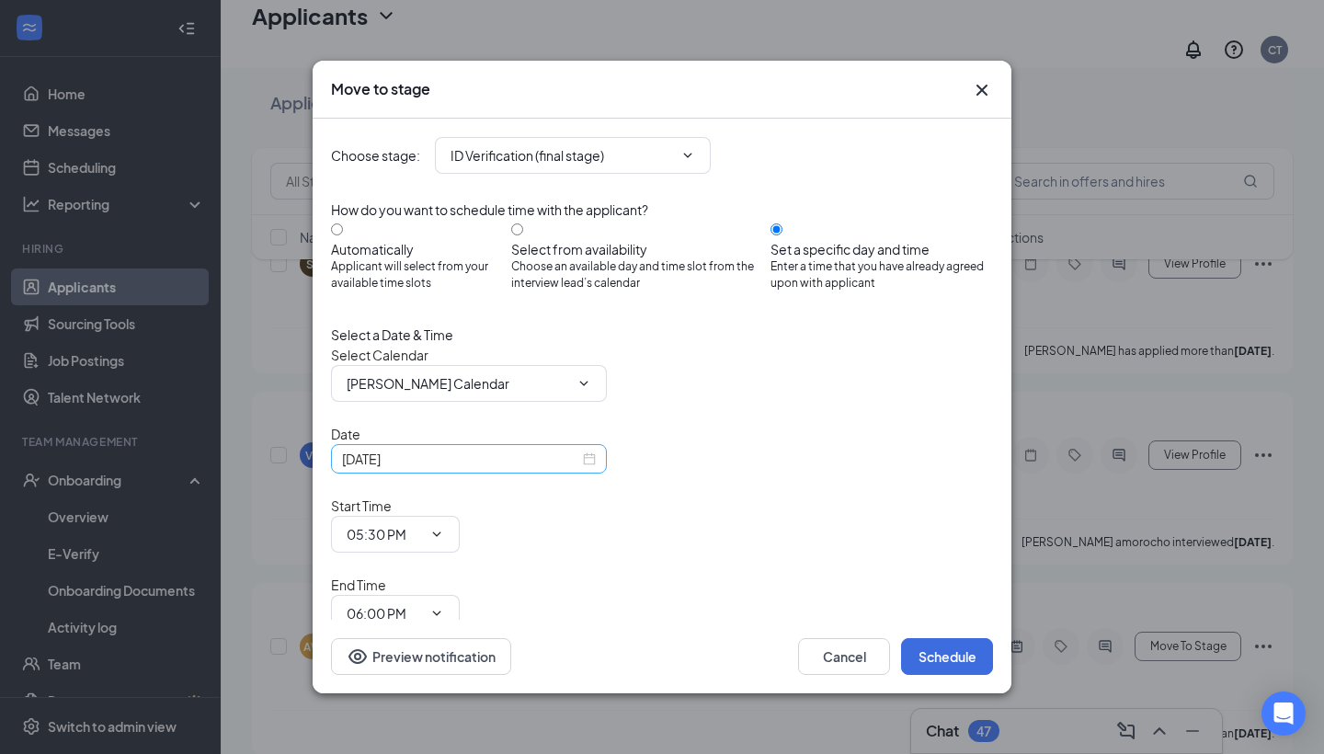
click at [588, 469] on div "[DATE]" at bounding box center [469, 459] width 254 height 20
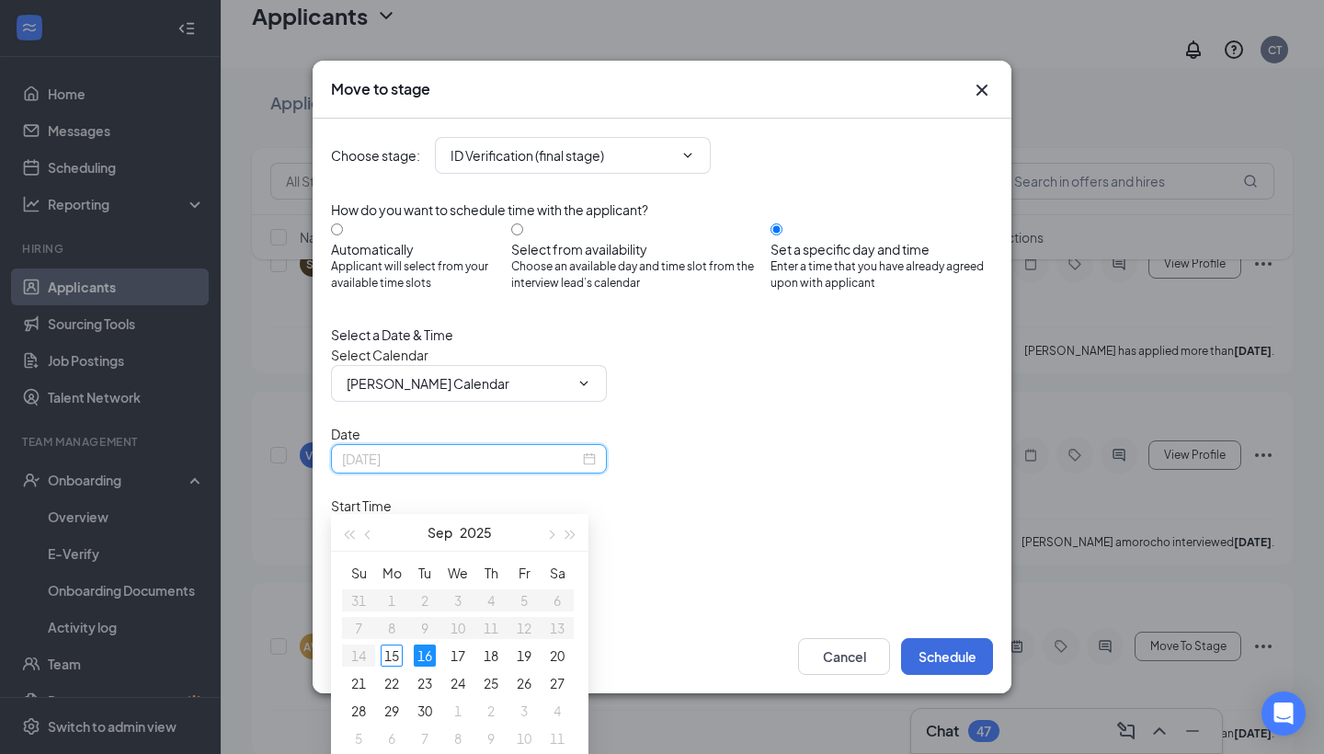
click at [425, 651] on div "16" at bounding box center [425, 655] width 22 height 22
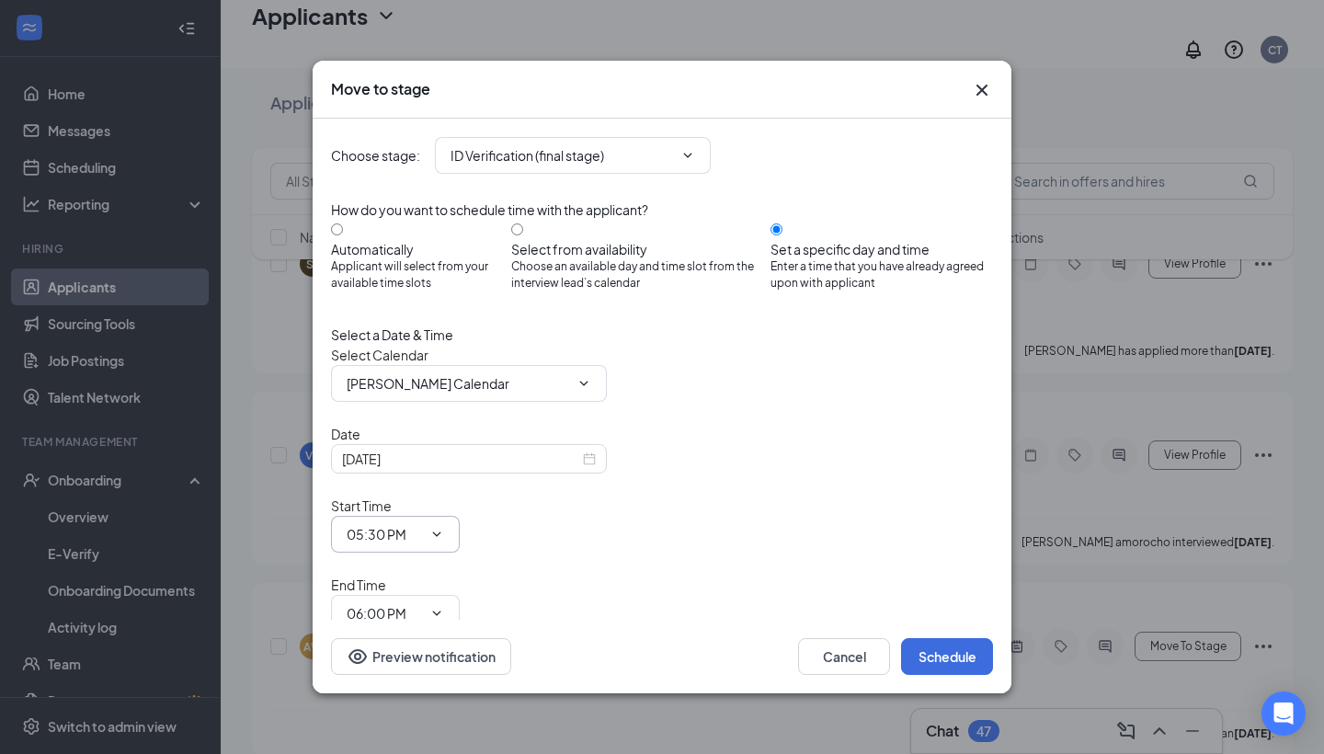
click at [444, 527] on icon "ChevronDown" at bounding box center [436, 534] width 15 height 15
click at [582, 469] on div "[DATE]" at bounding box center [469, 459] width 254 height 20
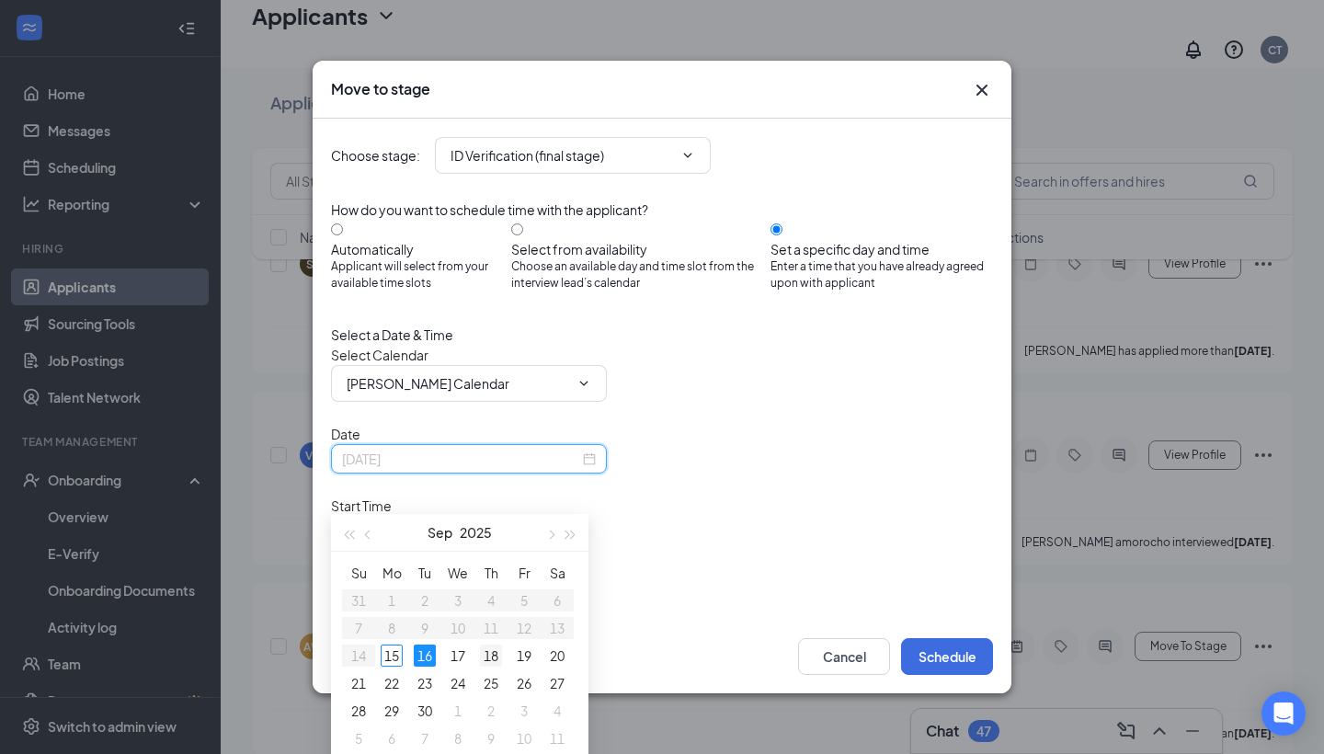
click at [490, 652] on div "18" at bounding box center [491, 655] width 22 height 22
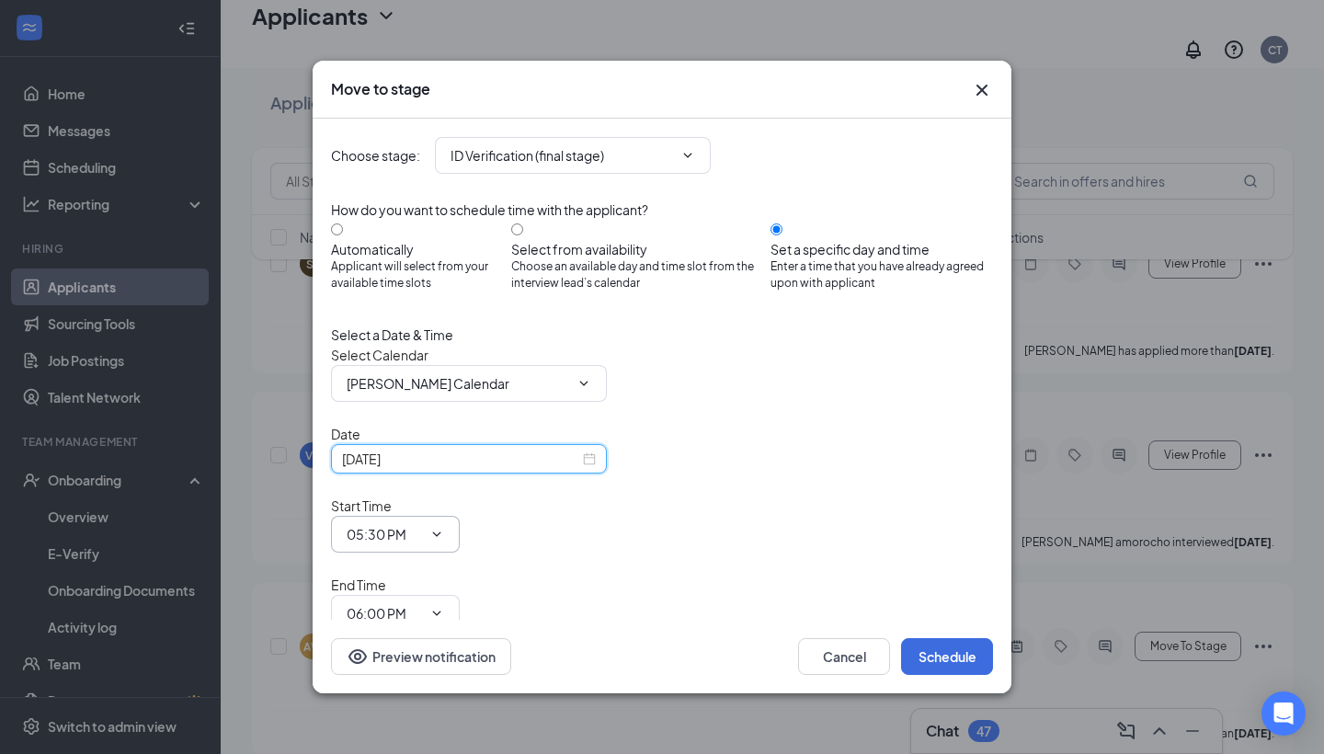
click at [444, 527] on icon "ChevronDown" at bounding box center [436, 534] width 15 height 15
click at [586, 469] on div "[DATE]" at bounding box center [469, 459] width 254 height 20
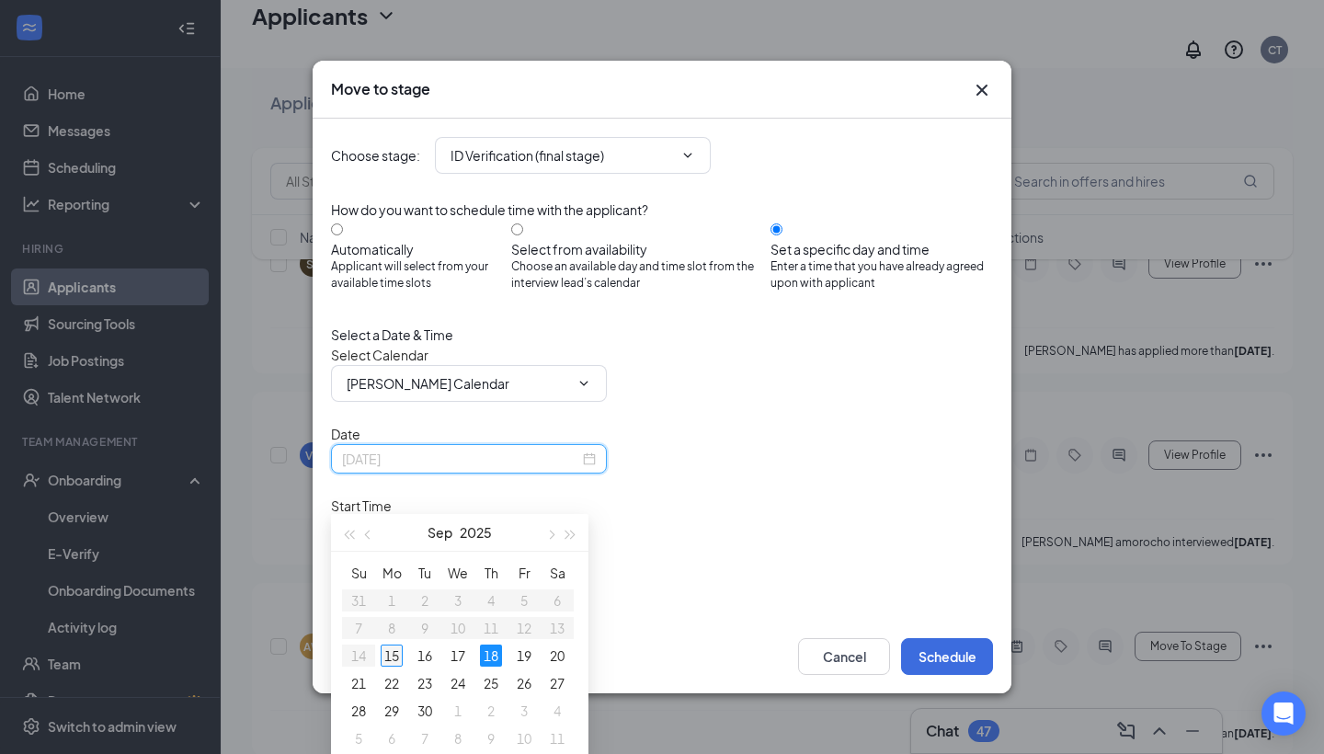
click at [392, 654] on div "15" at bounding box center [392, 655] width 22 height 22
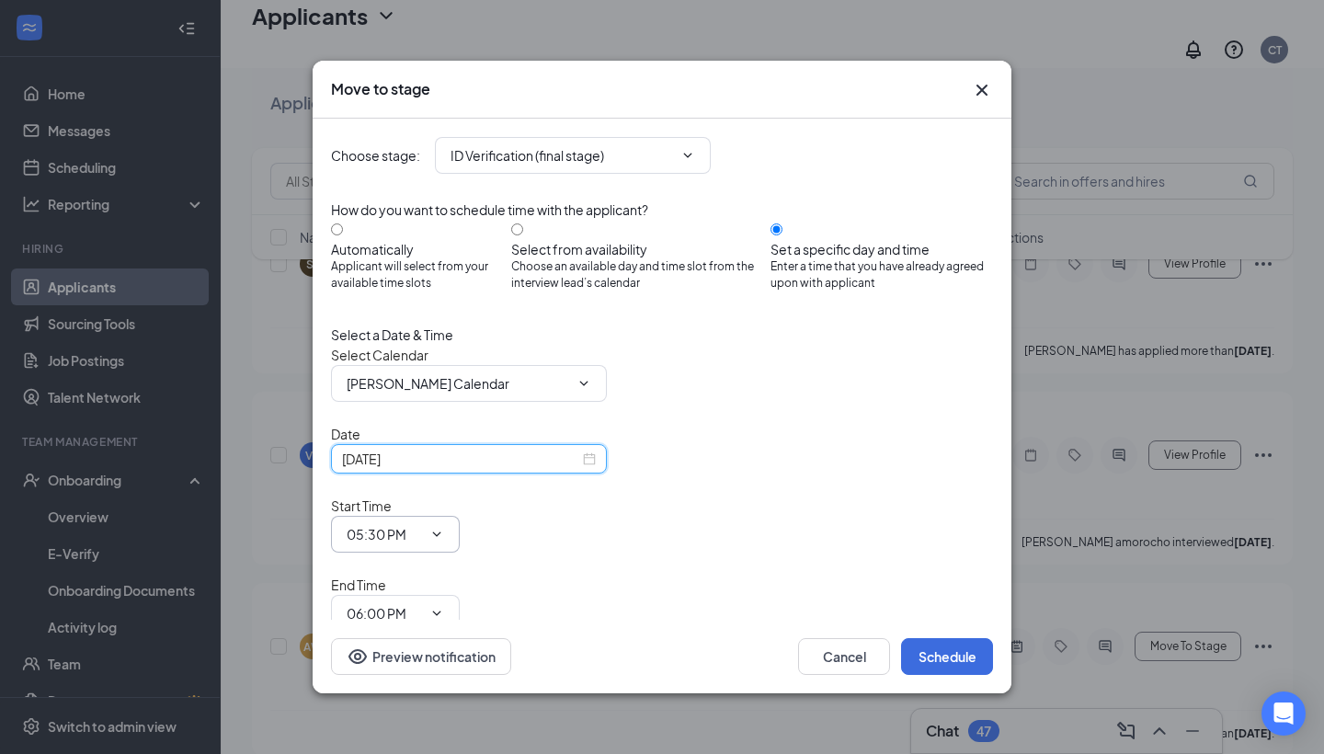
click at [444, 527] on icon "ChevronDown" at bounding box center [436, 534] width 15 height 15
click at [586, 469] on div "[DATE]" at bounding box center [469, 459] width 254 height 20
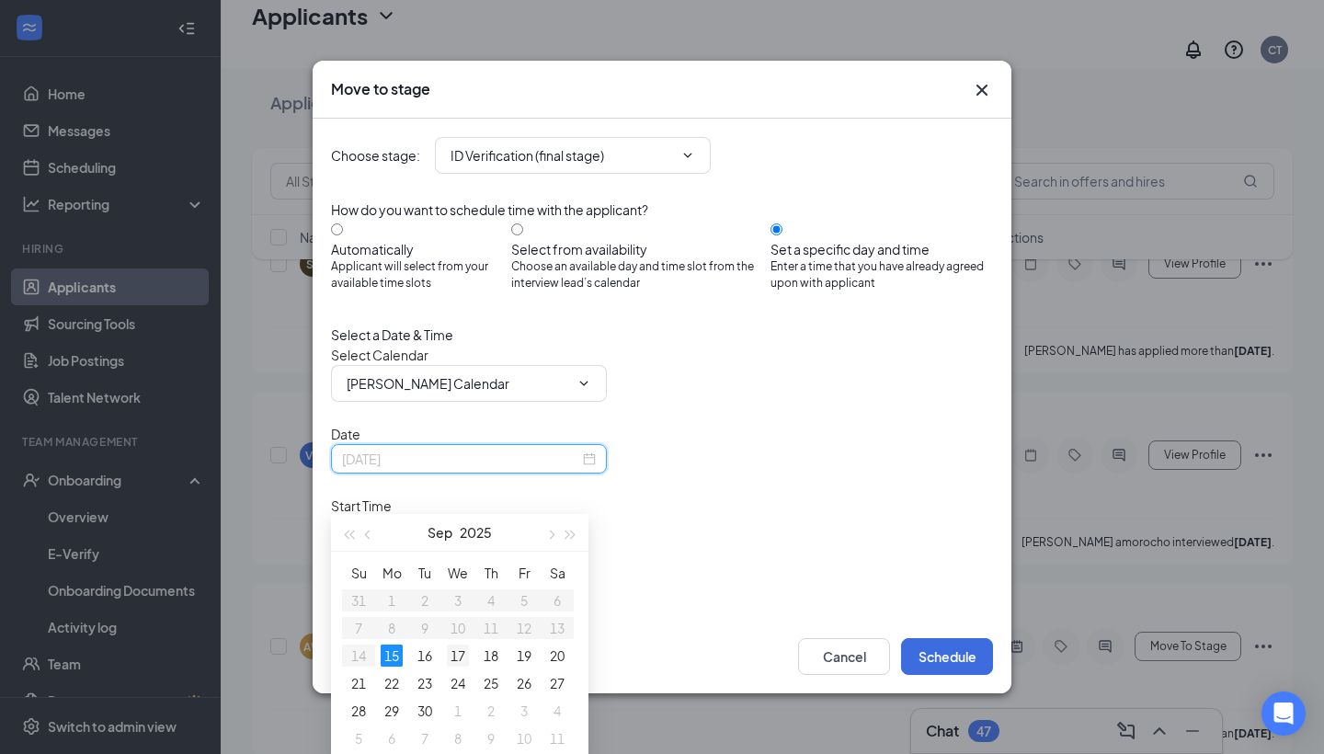
click at [457, 650] on div "17" at bounding box center [458, 655] width 22 height 22
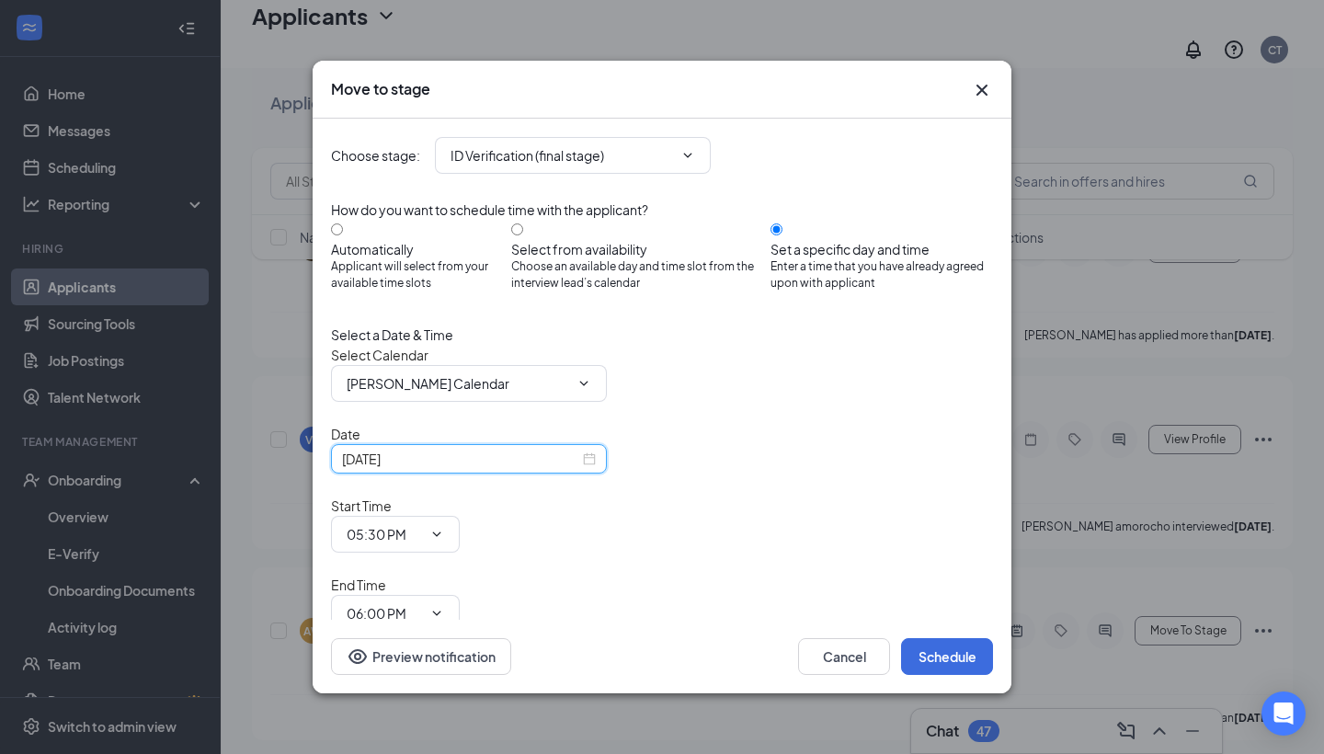
scroll to position [182, 0]
click at [444, 527] on icon "ChevronDown" at bounding box center [436, 534] width 15 height 15
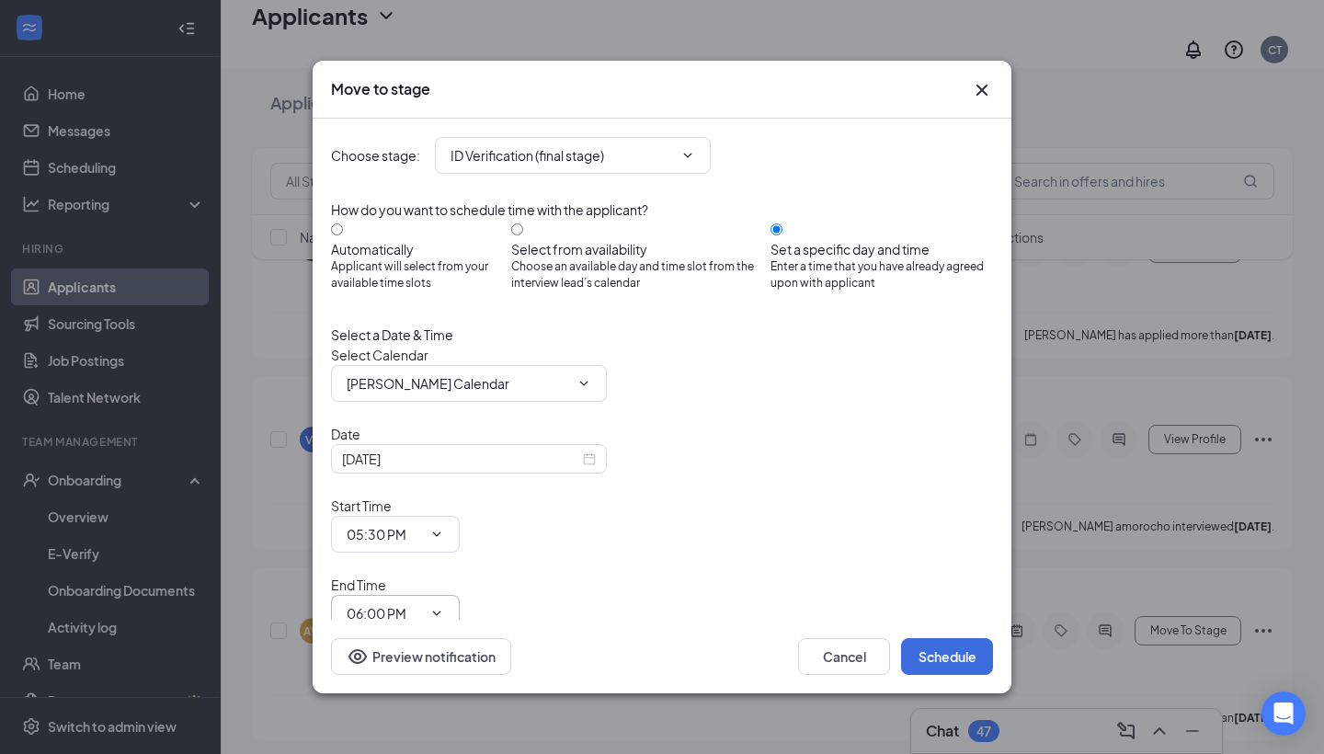
click at [444, 606] on icon "ChevronDown" at bounding box center [436, 613] width 15 height 15
click at [444, 527] on icon "ChevronDown" at bounding box center [436, 534] width 15 height 15
click at [586, 469] on div "[DATE]" at bounding box center [469, 459] width 254 height 20
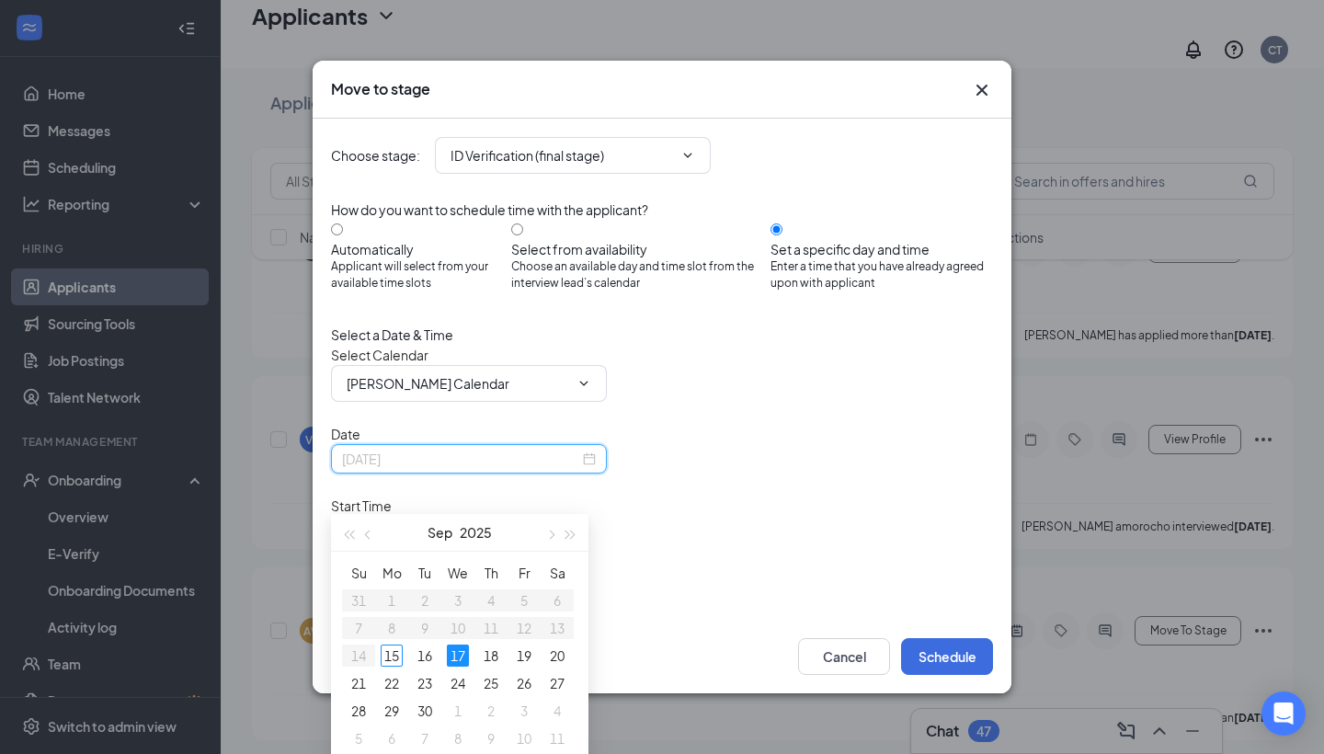
type input "[DATE]"
click at [729, 532] on div "Choose stage : ID Verification (final stage) How do you want to schedule time w…" at bounding box center [662, 401] width 662 height 564
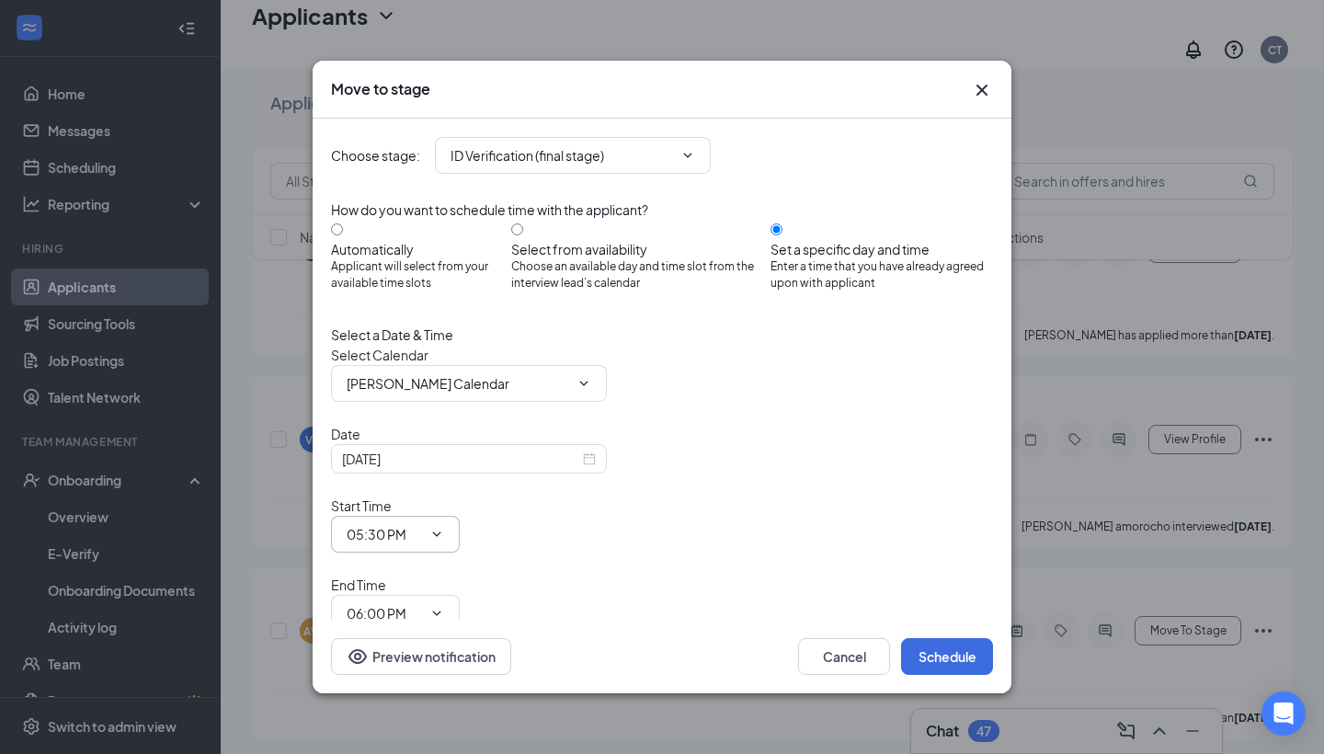
click at [444, 527] on icon "ChevronDown" at bounding box center [436, 534] width 15 height 15
click at [422, 524] on input "05:30 PM" at bounding box center [384, 534] width 75 height 20
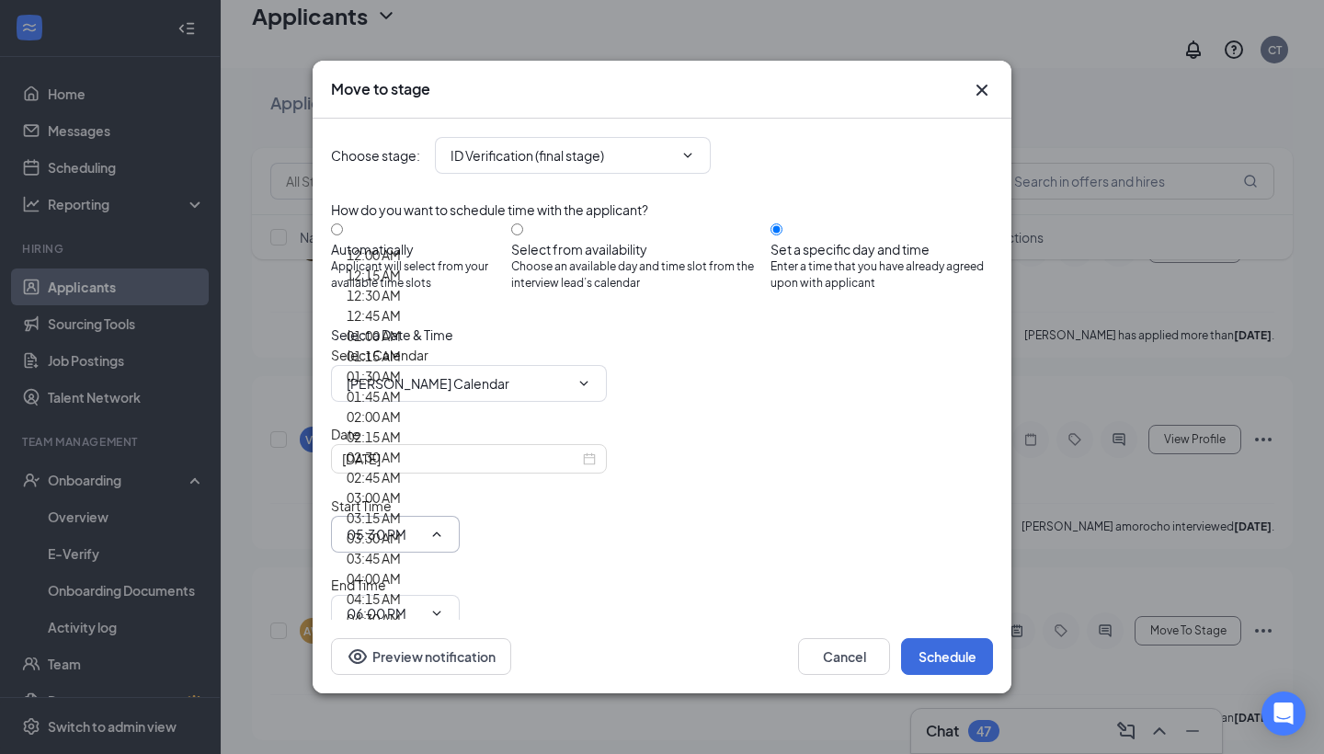
scroll to position [2626, 0]
type input "04:45 PM"
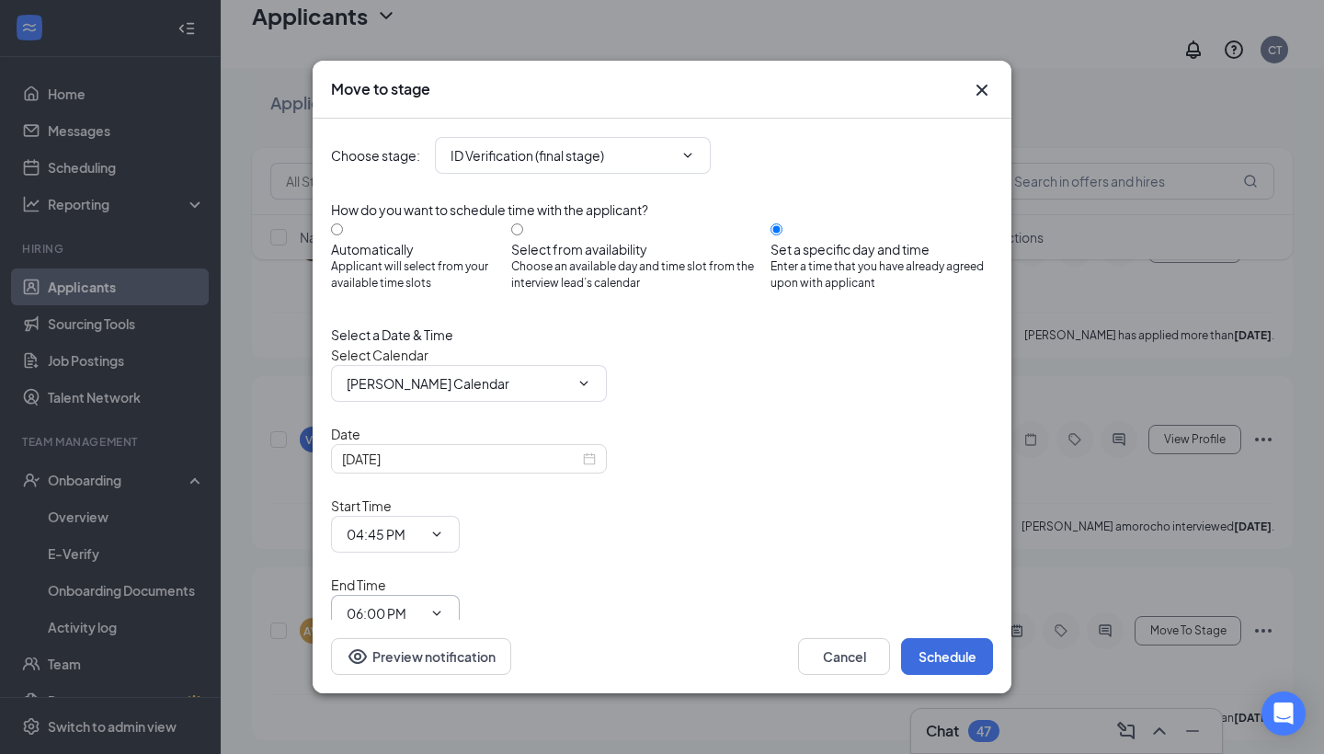
click at [444, 606] on icon "ChevronDown" at bounding box center [436, 613] width 15 height 15
click at [422, 603] on input "06:00 PM" at bounding box center [384, 613] width 75 height 20
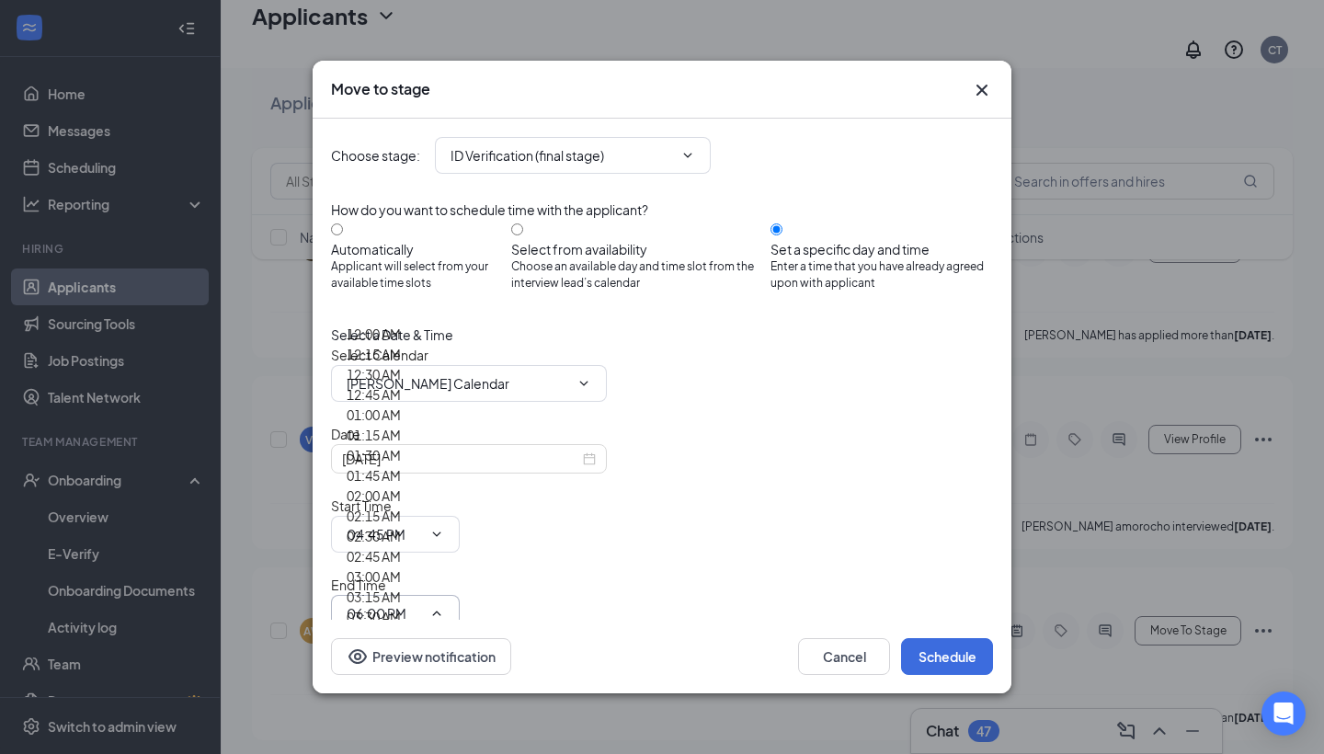
scroll to position [2554, 0]
click at [444, 527] on icon "ChevronDown" at bounding box center [436, 534] width 15 height 15
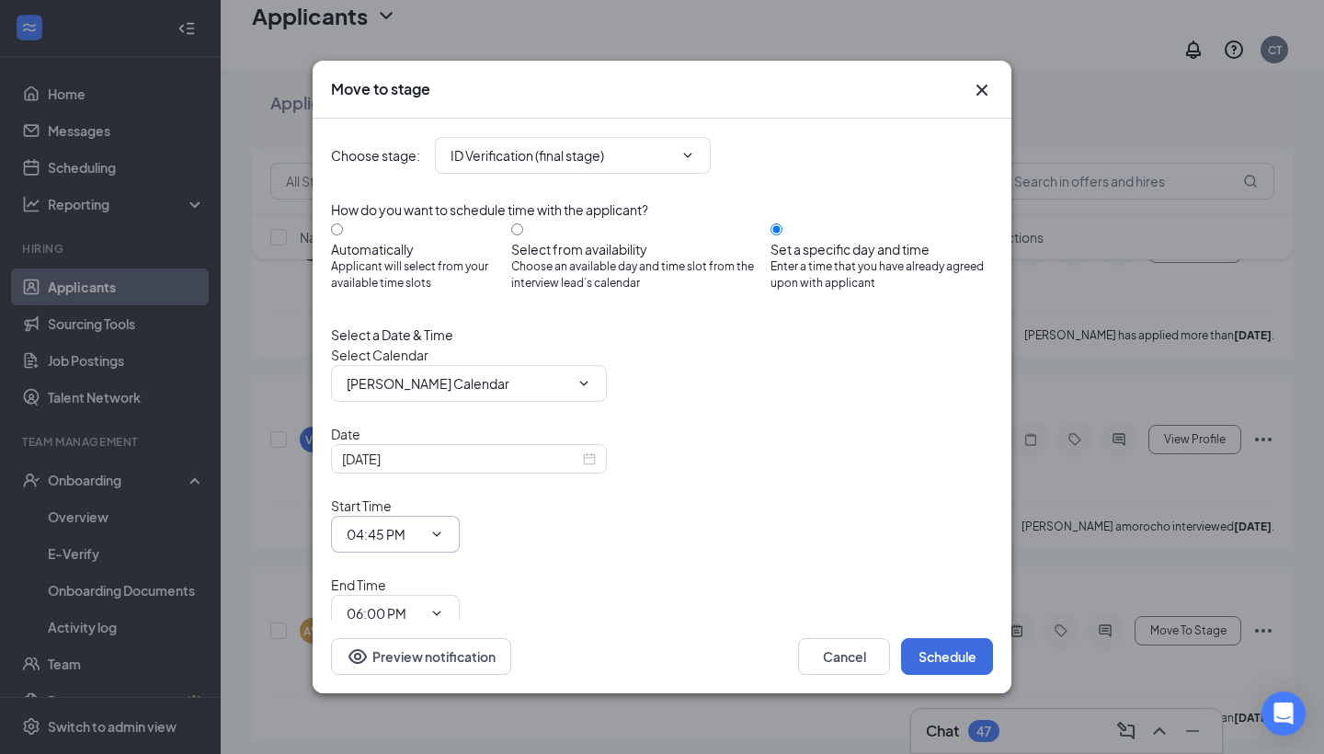
click at [444, 527] on icon "ChevronDown" at bounding box center [436, 534] width 15 height 15
click at [581, 469] on div "[DATE]" at bounding box center [469, 459] width 254 height 20
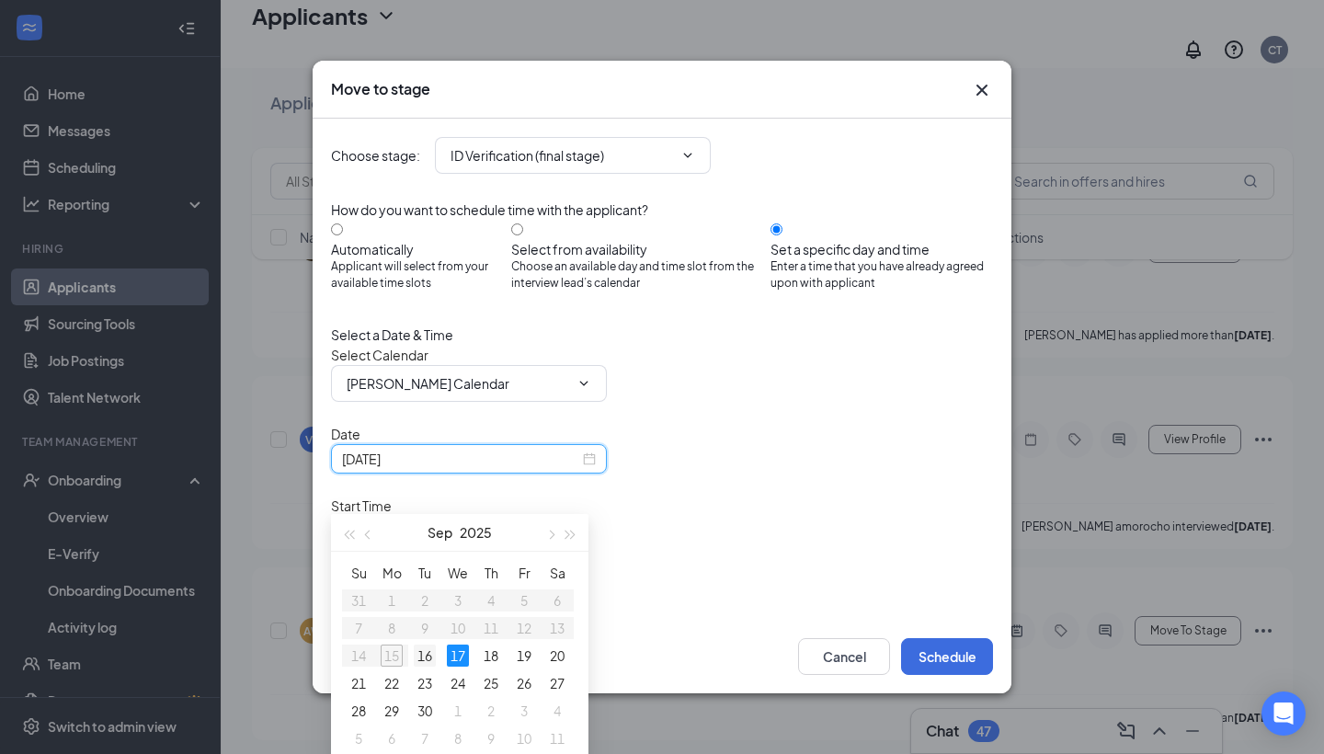
type input "[DATE]"
click at [425, 655] on div "16" at bounding box center [425, 655] width 22 height 22
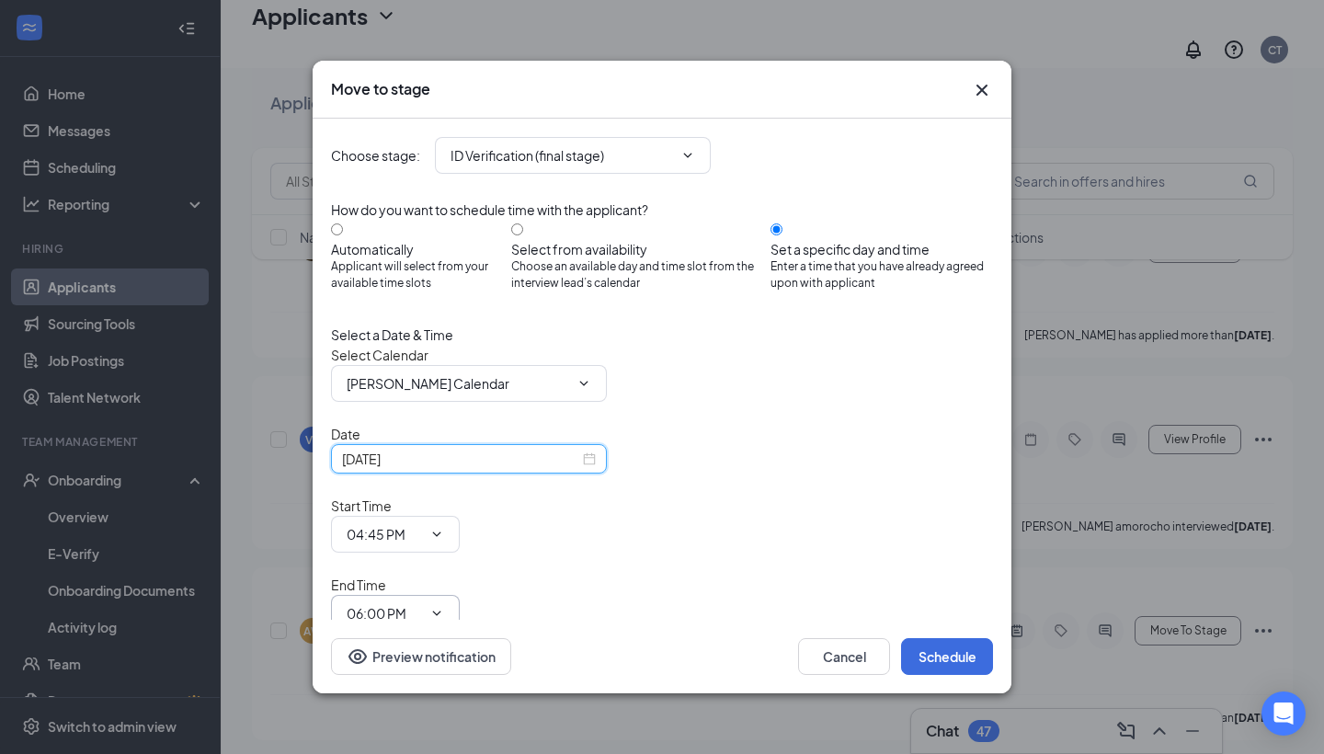
click at [444, 606] on icon "ChevronDown" at bounding box center [436, 613] width 15 height 15
drag, startPoint x: 865, startPoint y: 489, endPoint x: 786, endPoint y: 484, distance: 79.2
click at [422, 603] on input "06:00 PM" at bounding box center [384, 613] width 75 height 20
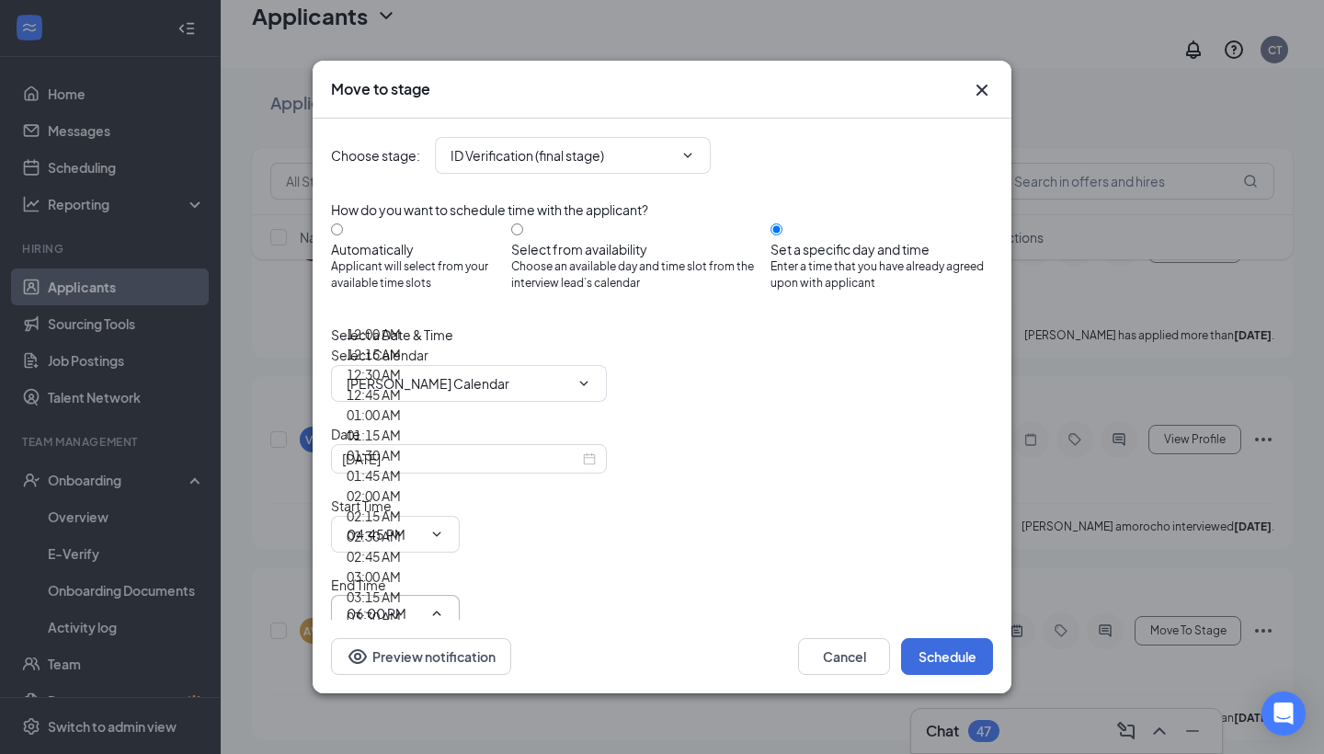
scroll to position [2610, 0]
type input "04:45 PM"
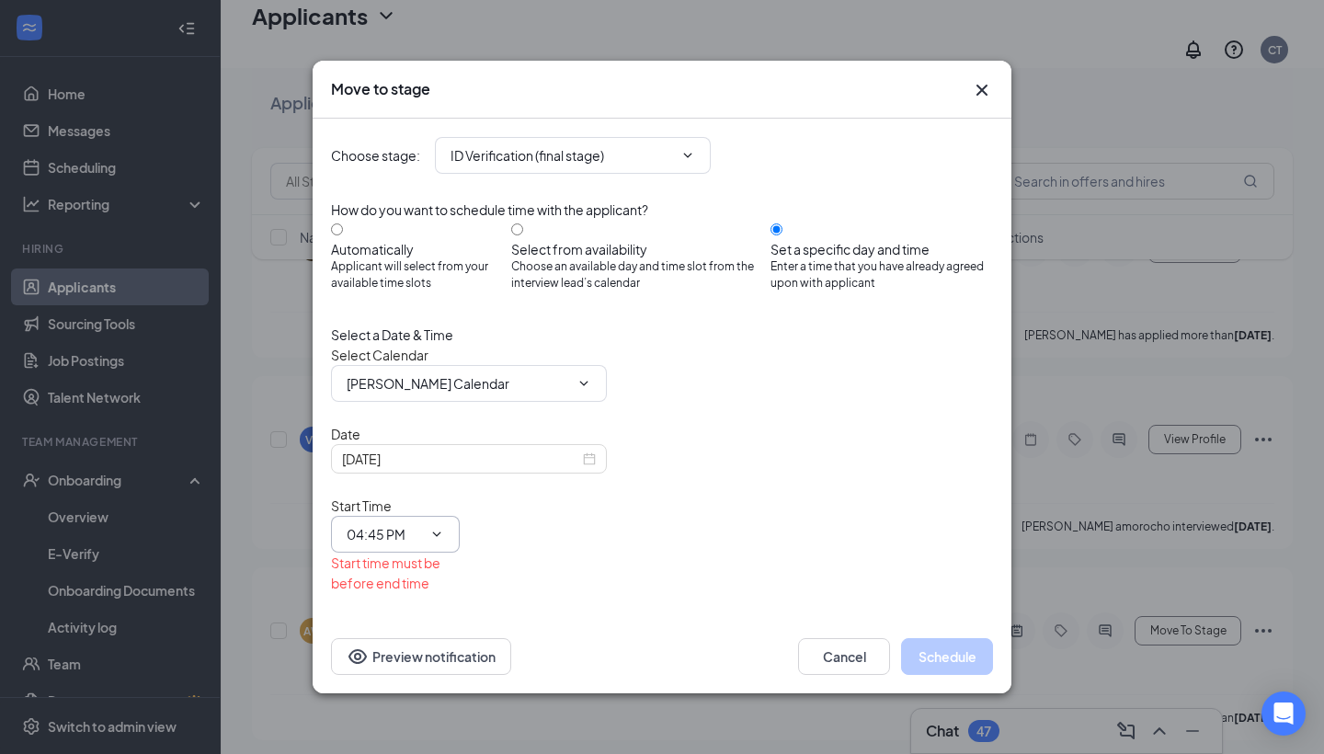
click at [441, 531] on icon "ChevronDown" at bounding box center [437, 533] width 8 height 5
click at [422, 524] on input "04:45 PM" at bounding box center [384, 534] width 75 height 20
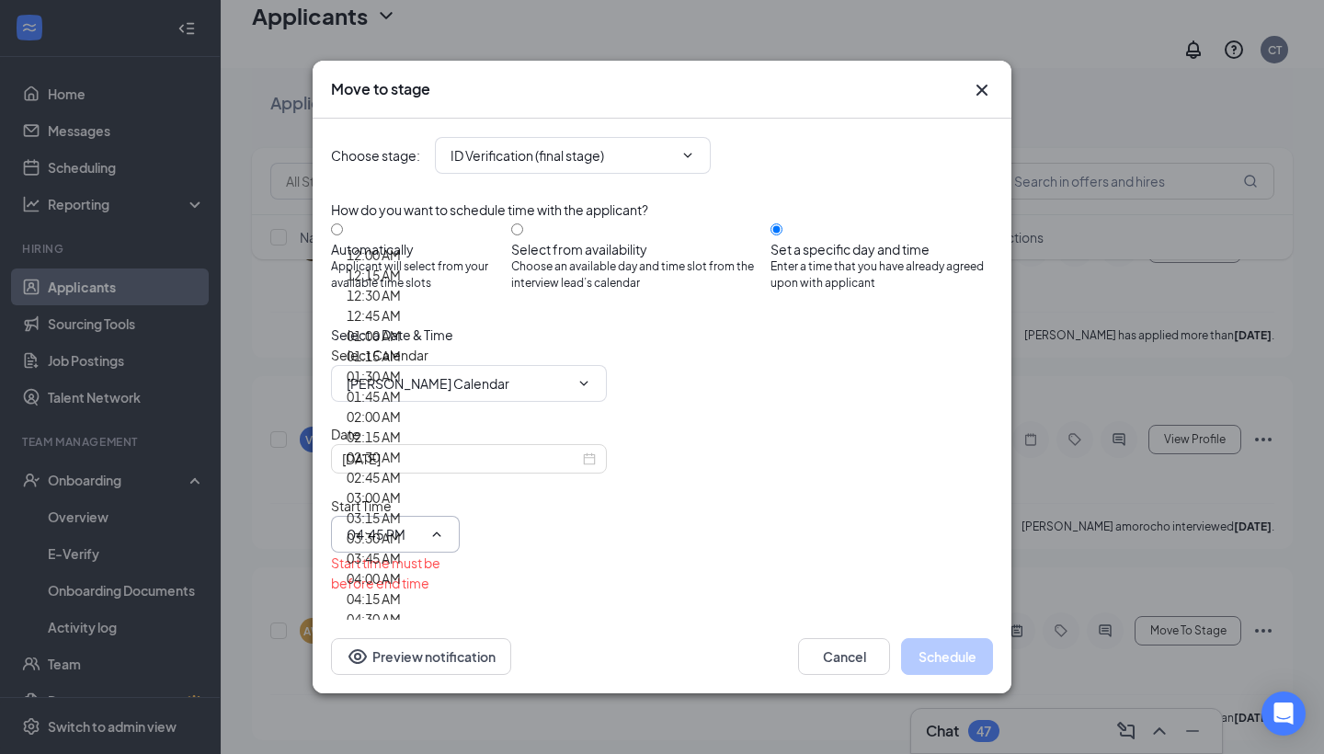
type input "04:30 PM"
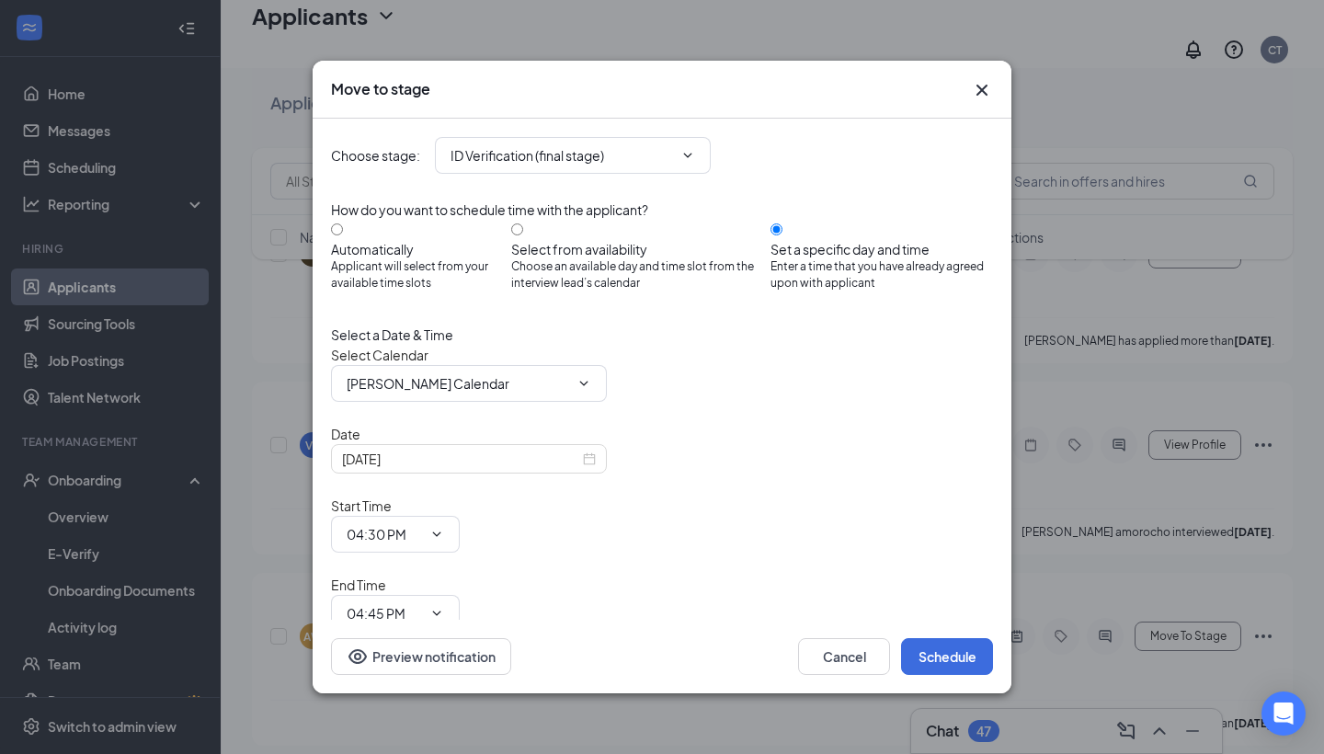
scroll to position [170, 0]
click at [940, 639] on button "Schedule" at bounding box center [947, 656] width 92 height 37
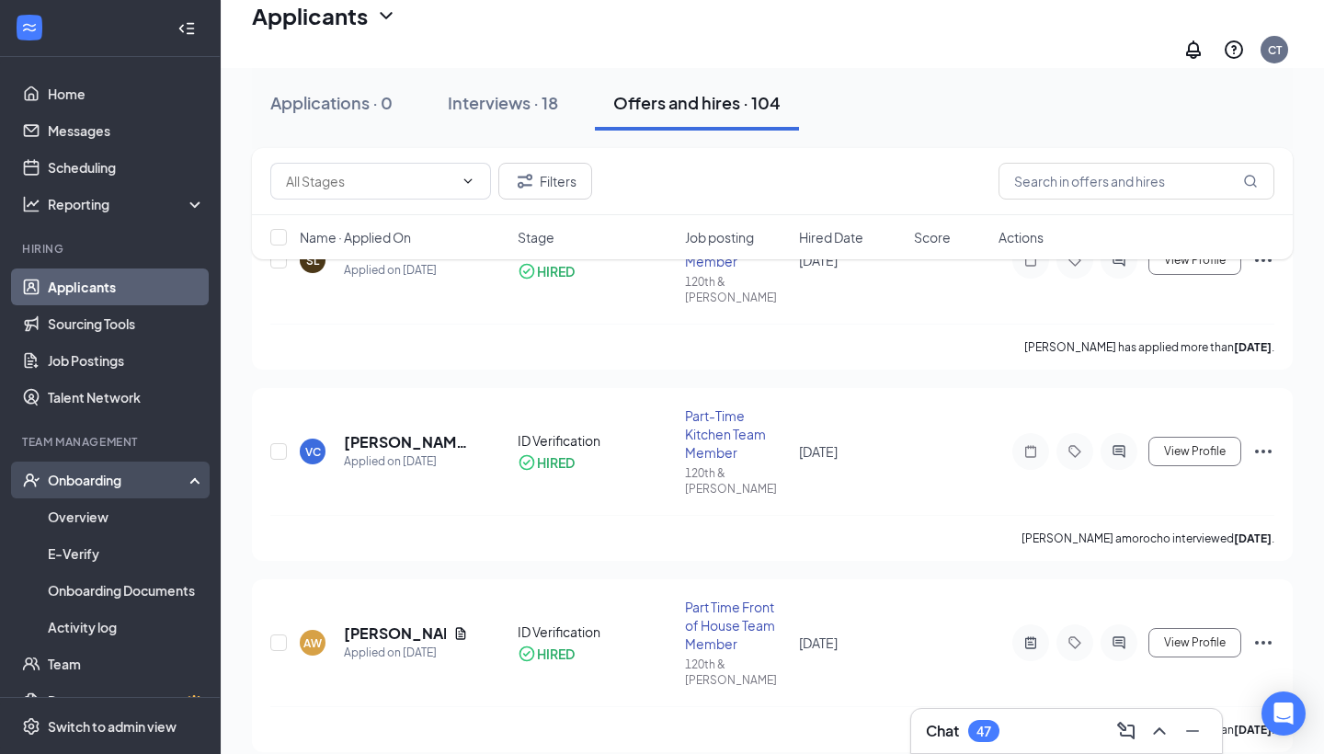
click at [118, 481] on div "Onboarding" at bounding box center [119, 480] width 142 height 18
click at [85, 517] on link "Overview" at bounding box center [126, 516] width 157 height 37
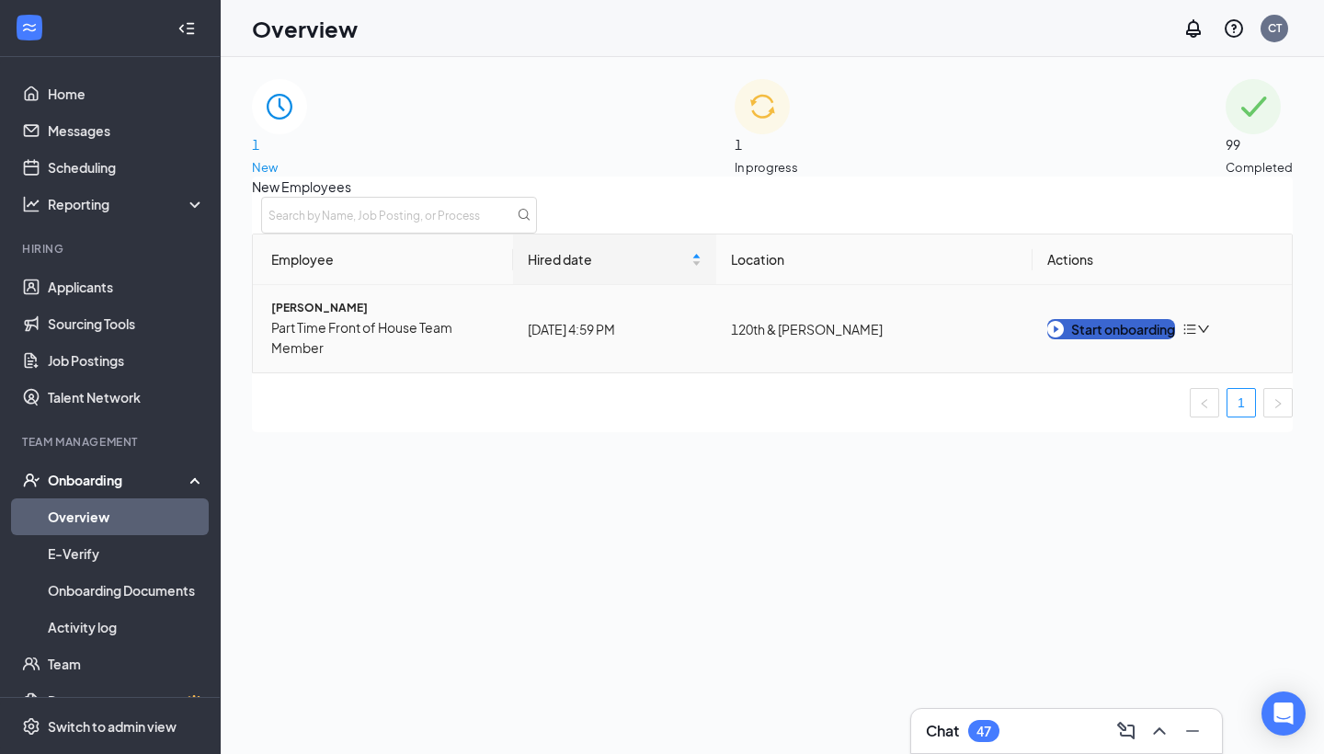
click at [1133, 339] on div "Start onboarding" at bounding box center [1111, 329] width 128 height 20
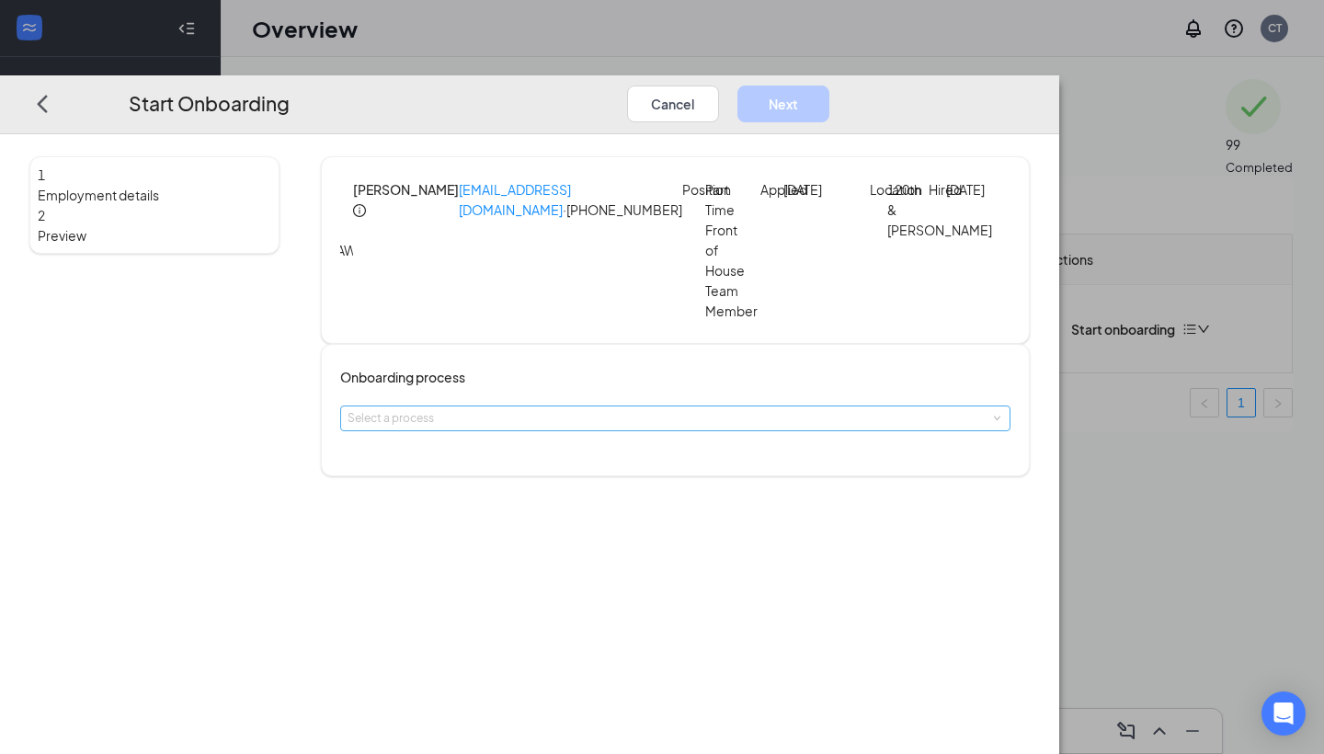
click at [565, 409] on div "Select a process" at bounding box center [670, 418] width 647 height 18
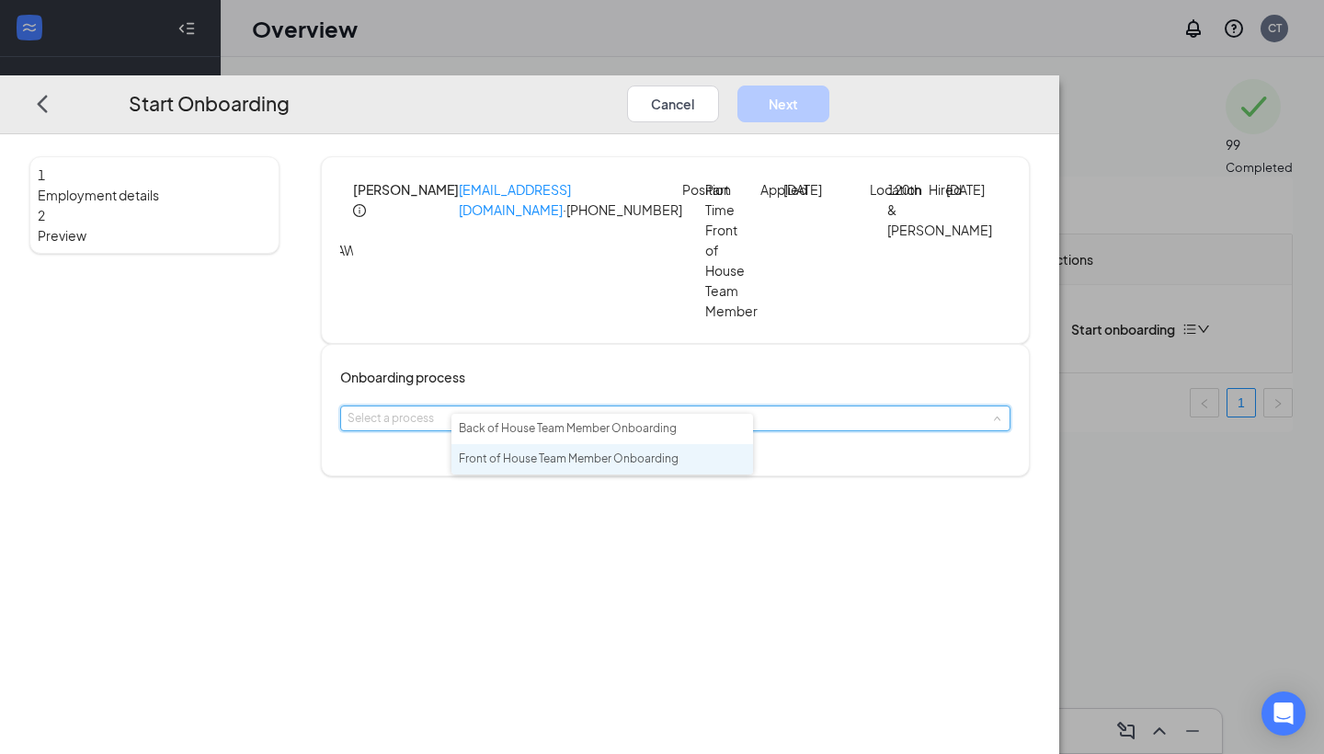
click at [586, 463] on span "Front of House Team Member Onboarding" at bounding box center [569, 458] width 220 height 14
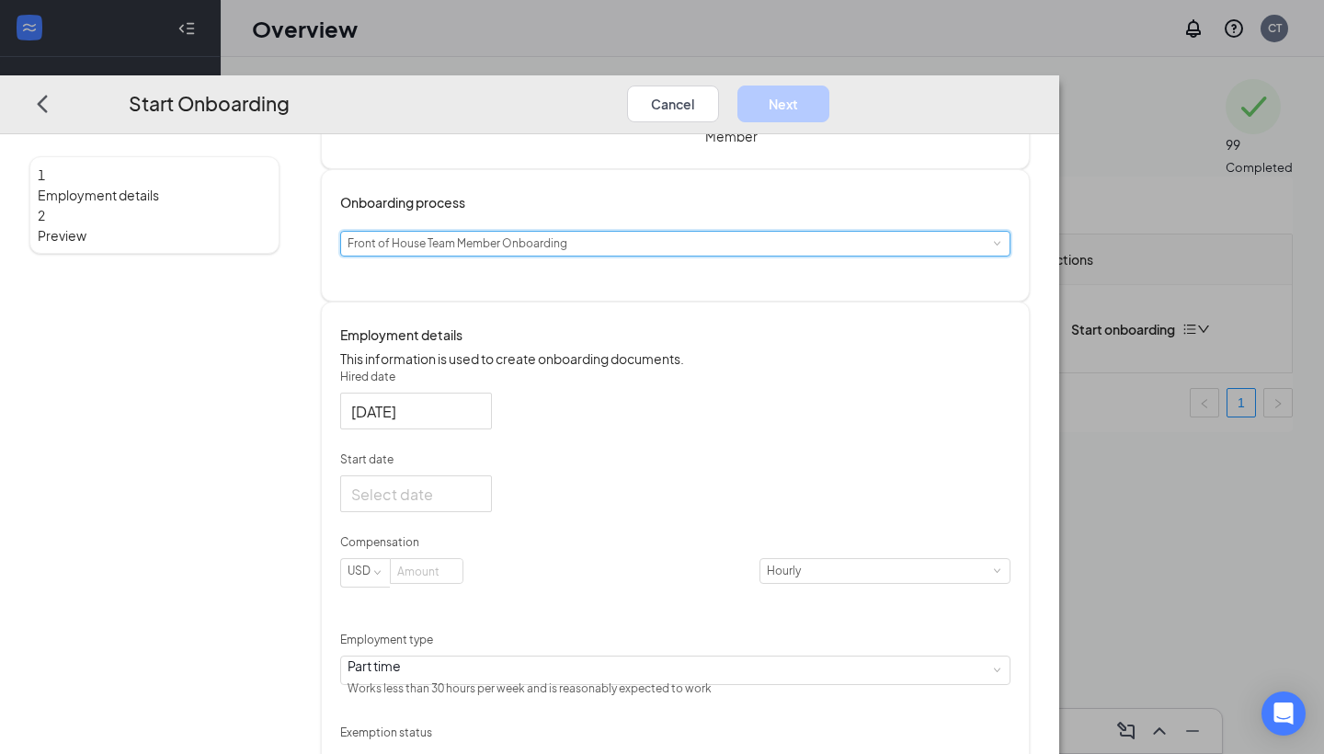
scroll to position [187, 0]
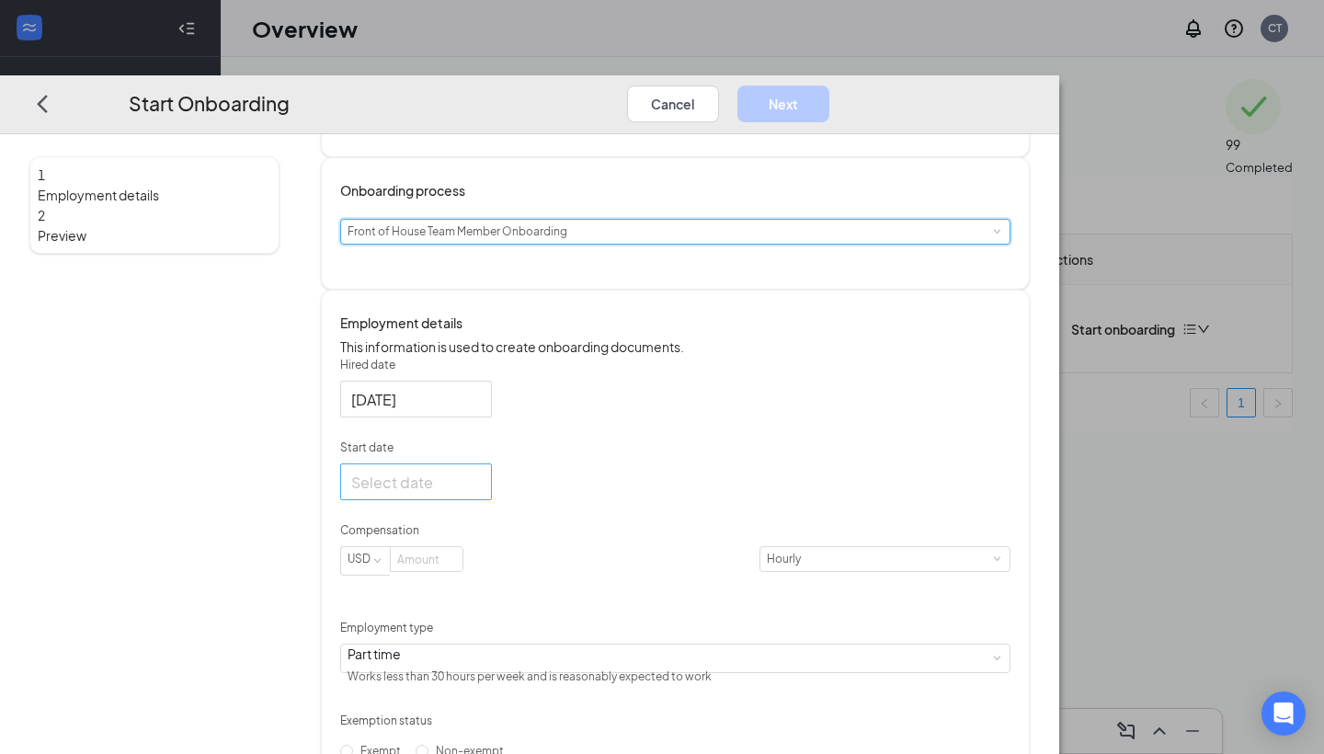
click at [477, 484] on input "Start date" at bounding box center [414, 482] width 126 height 23
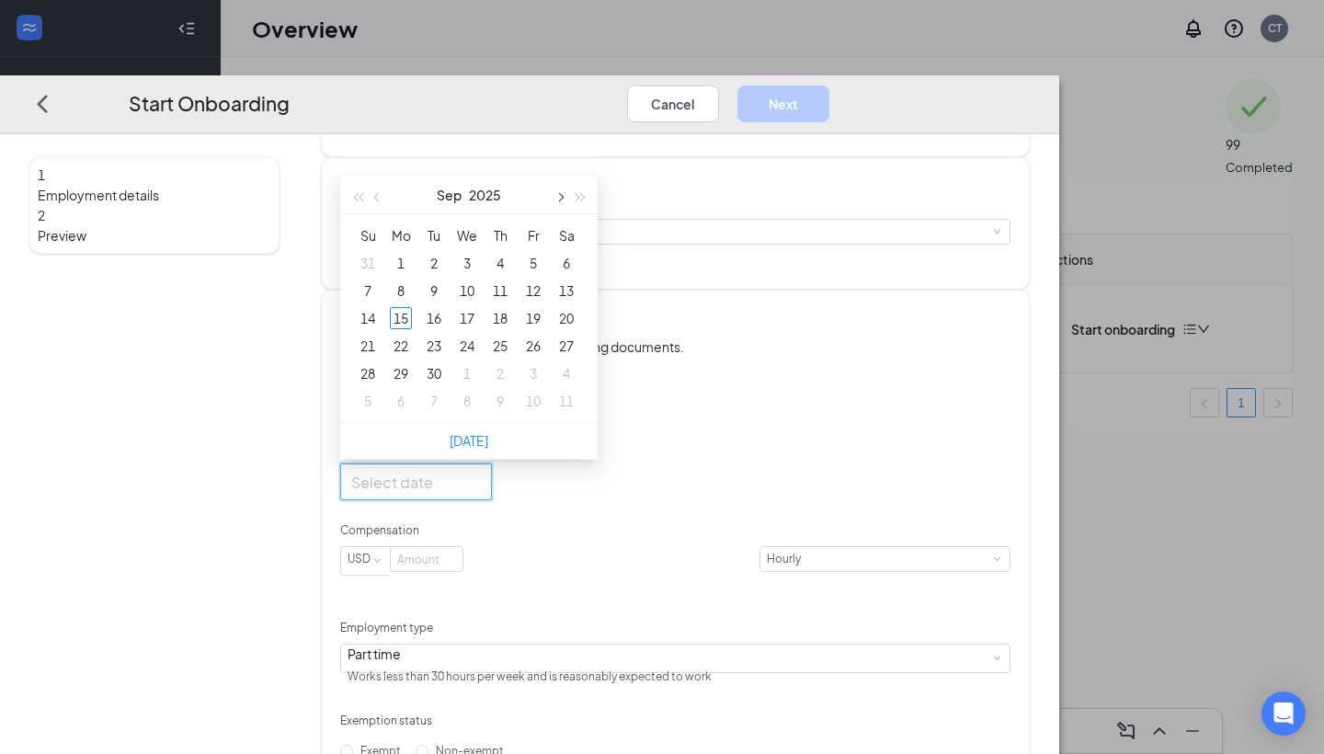
click at [564, 199] on span "button" at bounding box center [559, 197] width 9 height 9
type input "[DATE]"
click at [478, 265] on div "1" at bounding box center [467, 263] width 22 height 22
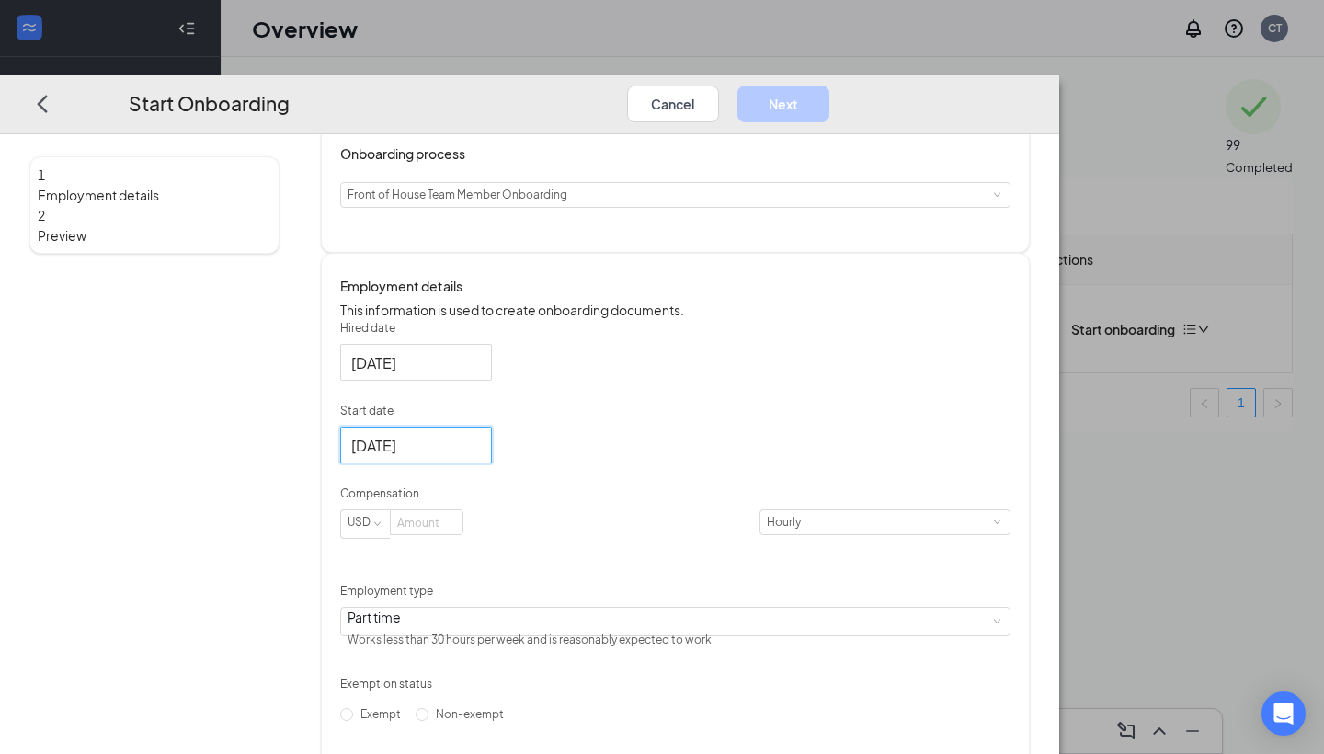
scroll to position [241, 0]
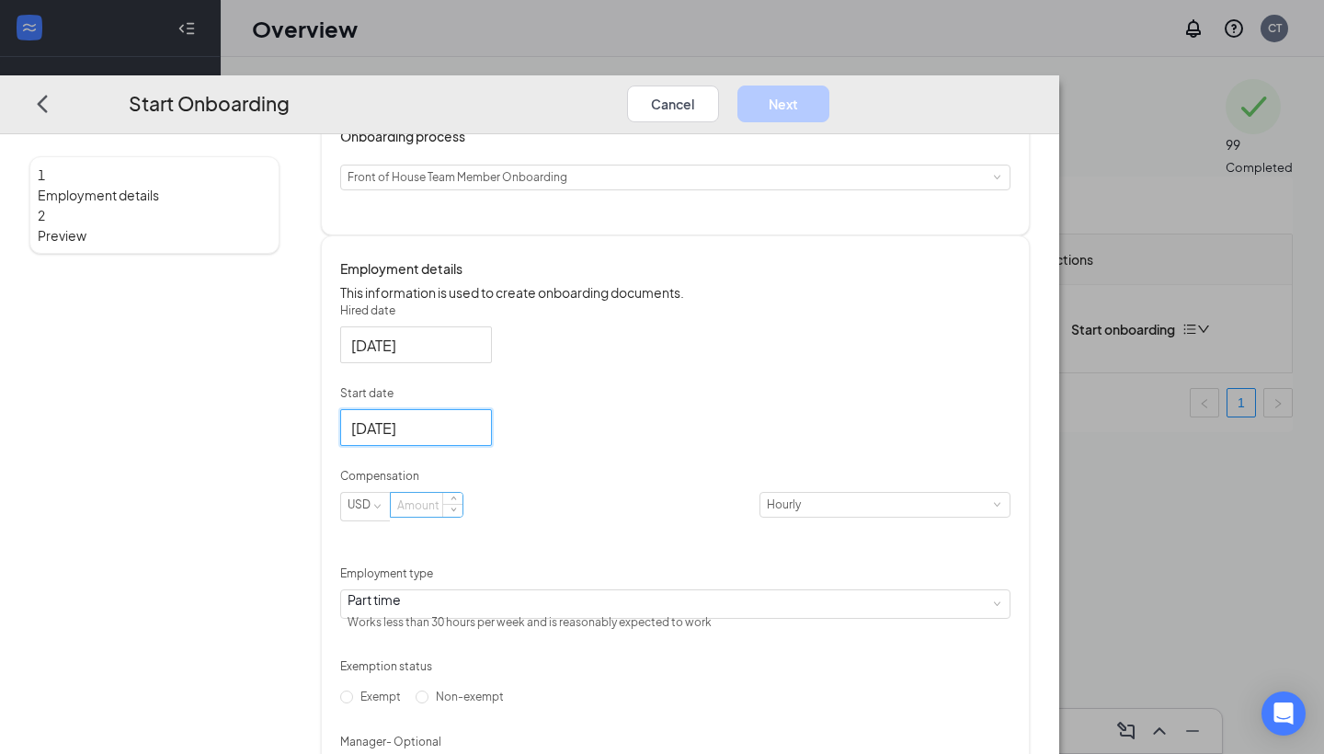
click at [462, 514] on input at bounding box center [427, 505] width 72 height 24
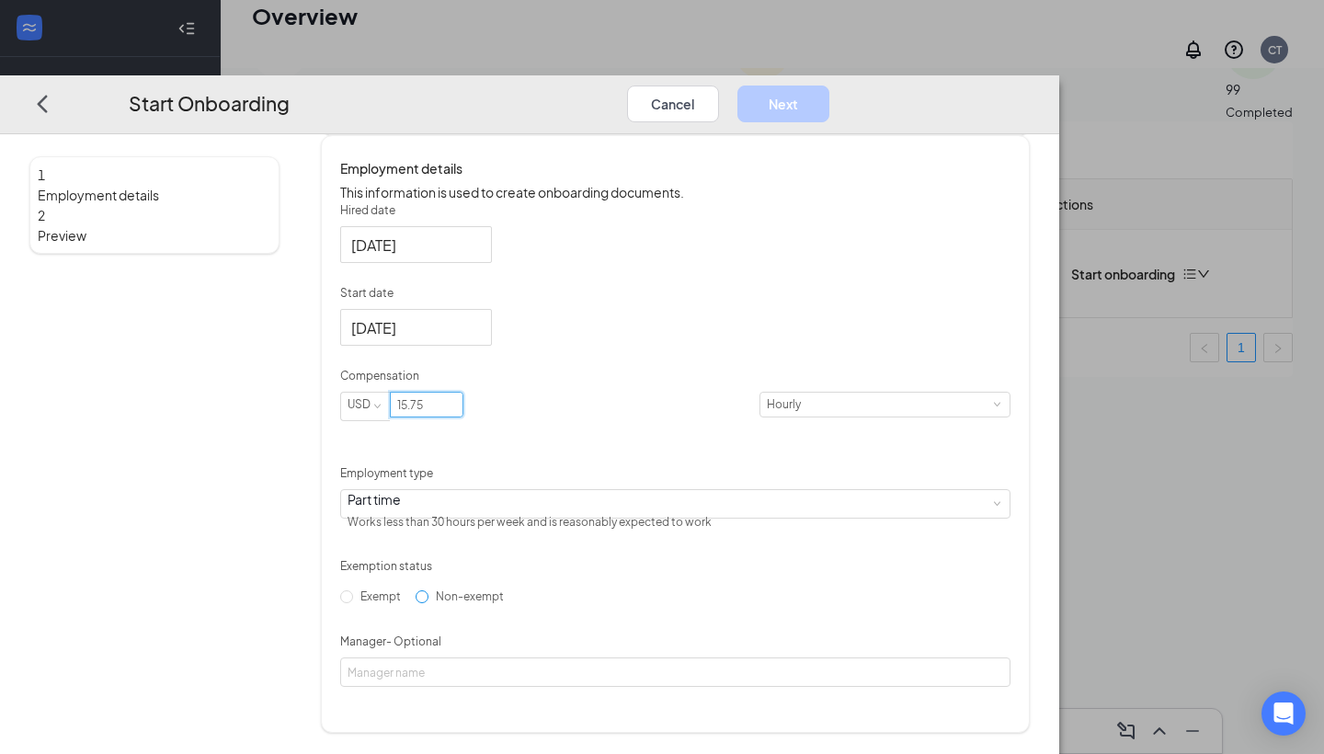
scroll to position [75, 0]
type input "15.75"
click at [428, 603] on input "Non-exempt" at bounding box center [421, 596] width 13 height 13
radio input "true"
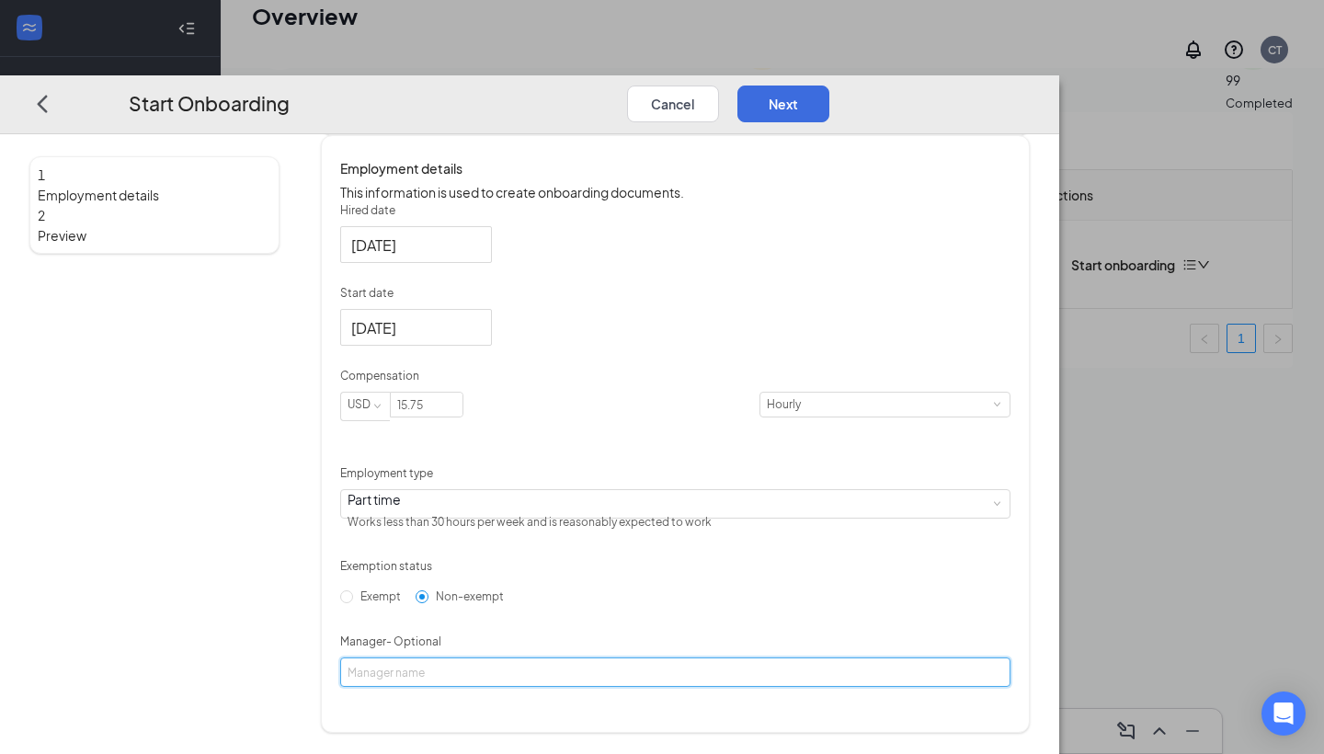
click at [524, 687] on input "Manager - Optional" at bounding box center [675, 671] width 670 height 29
type input "[PERSON_NAME]"
click at [829, 85] on button "Next" at bounding box center [783, 103] width 92 height 37
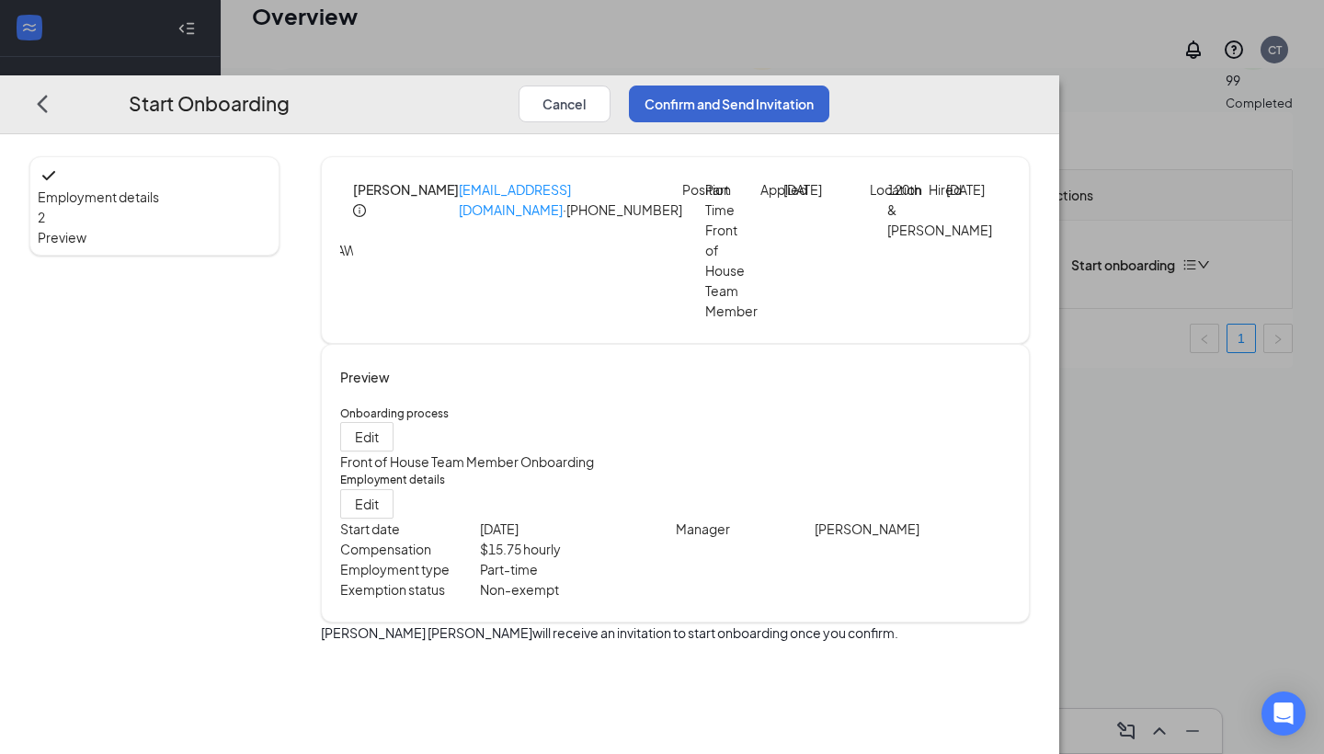
scroll to position [0, 0]
click at [829, 85] on button "Confirm and Send Invitation" at bounding box center [729, 103] width 200 height 37
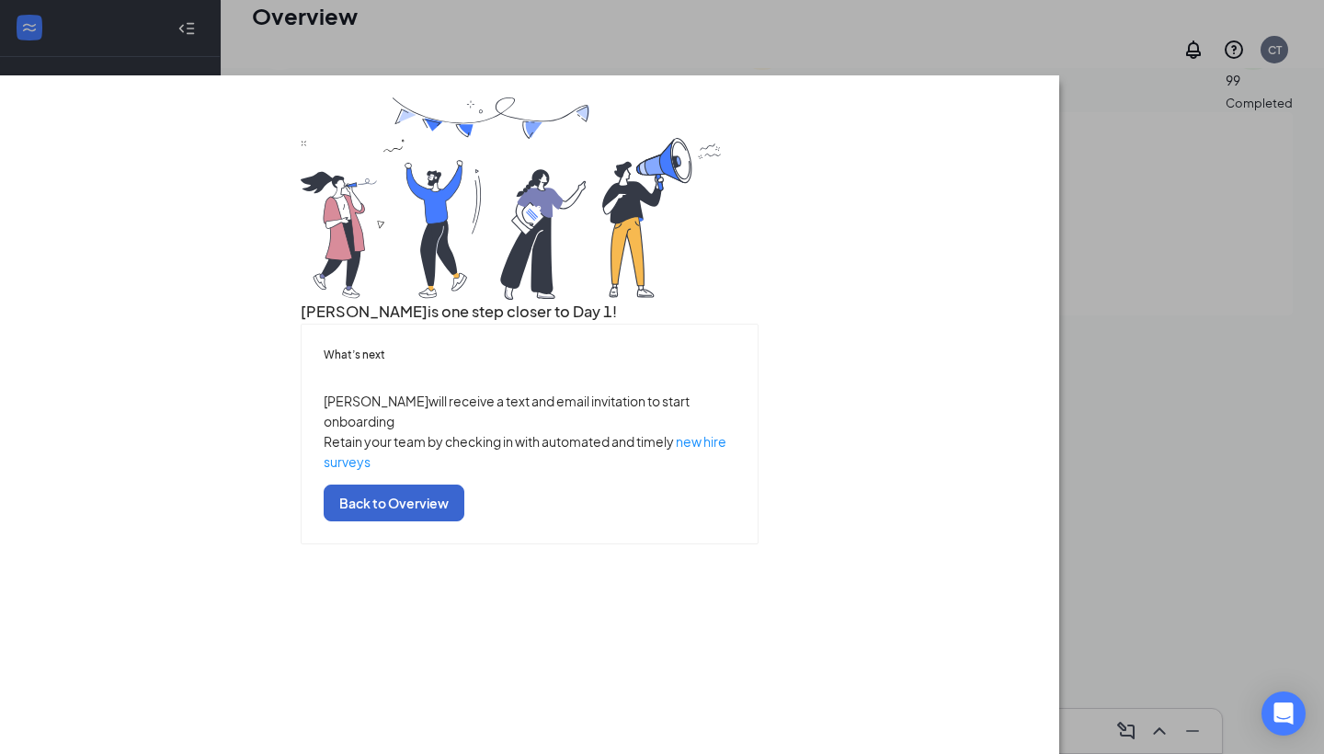
click at [464, 521] on button "Back to Overview" at bounding box center [394, 502] width 141 height 37
